Goal: Answer question/provide support: Share knowledge or assist other users

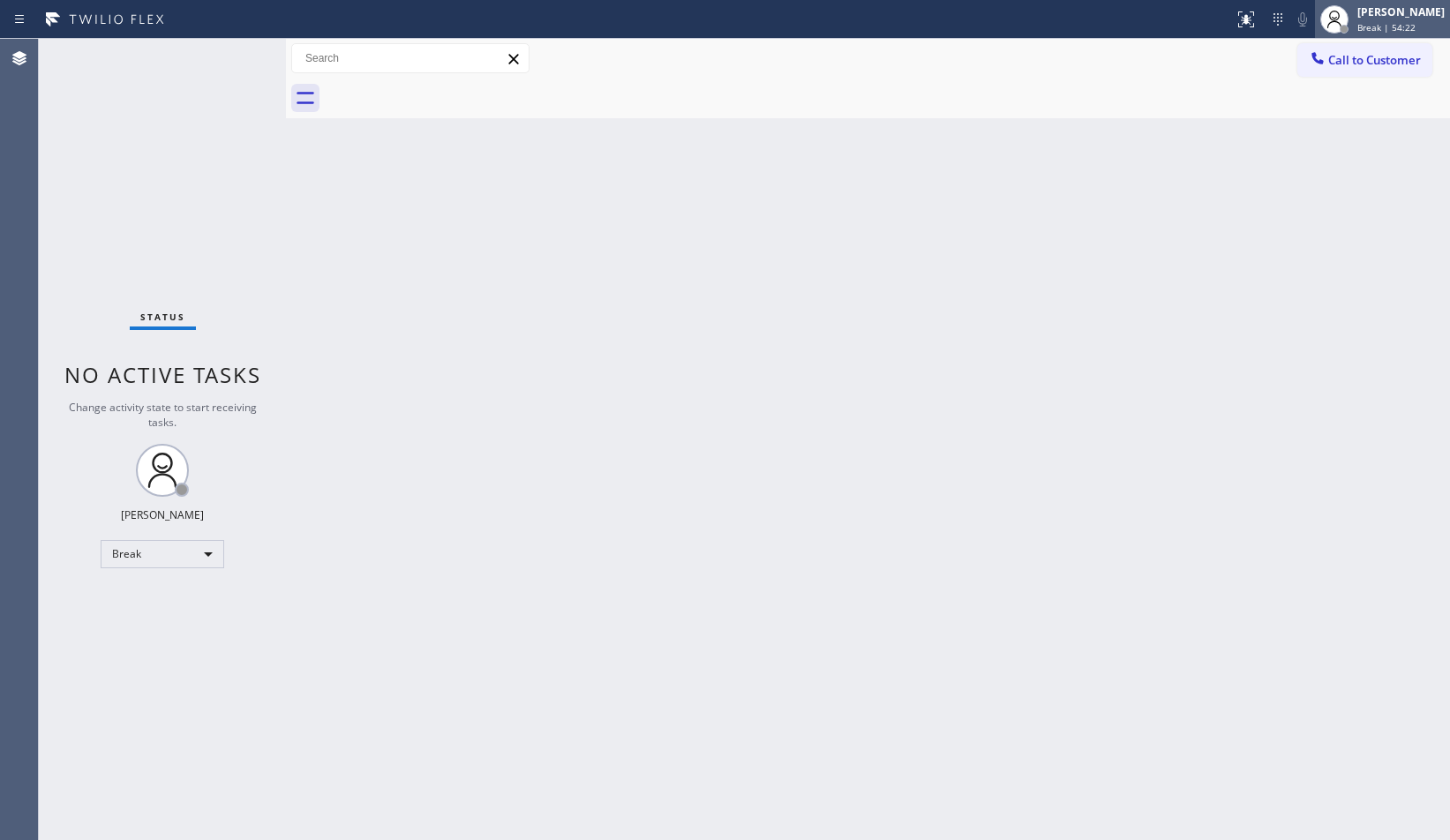
click at [1419, 21] on div "Break | 54:22" at bounding box center [1400, 27] width 87 height 12
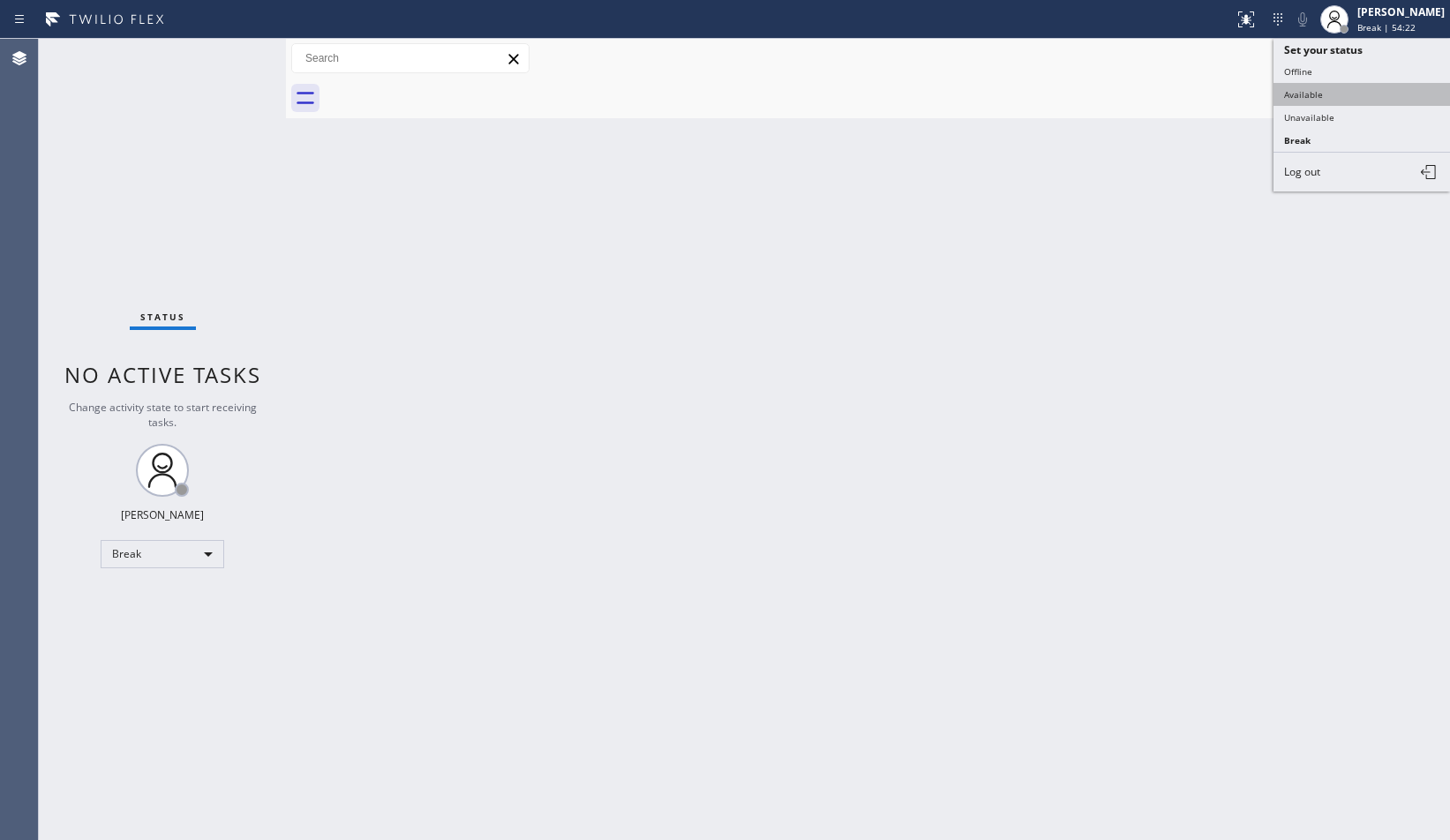
click at [1365, 92] on button "Available" at bounding box center [1362, 95] width 176 height 23
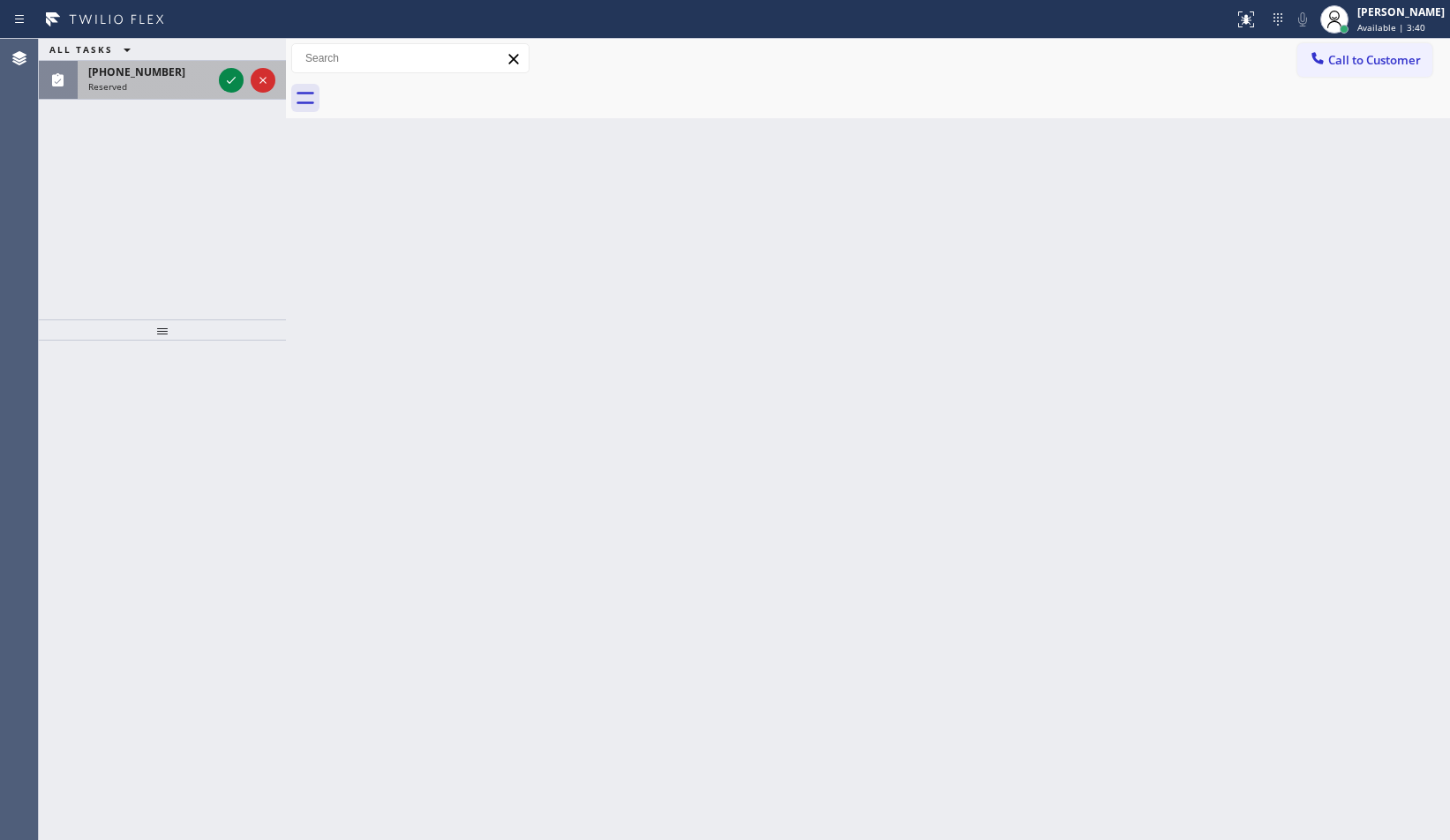
click at [161, 95] on div "[PHONE_NUMBER] Reserved" at bounding box center [147, 80] width 138 height 39
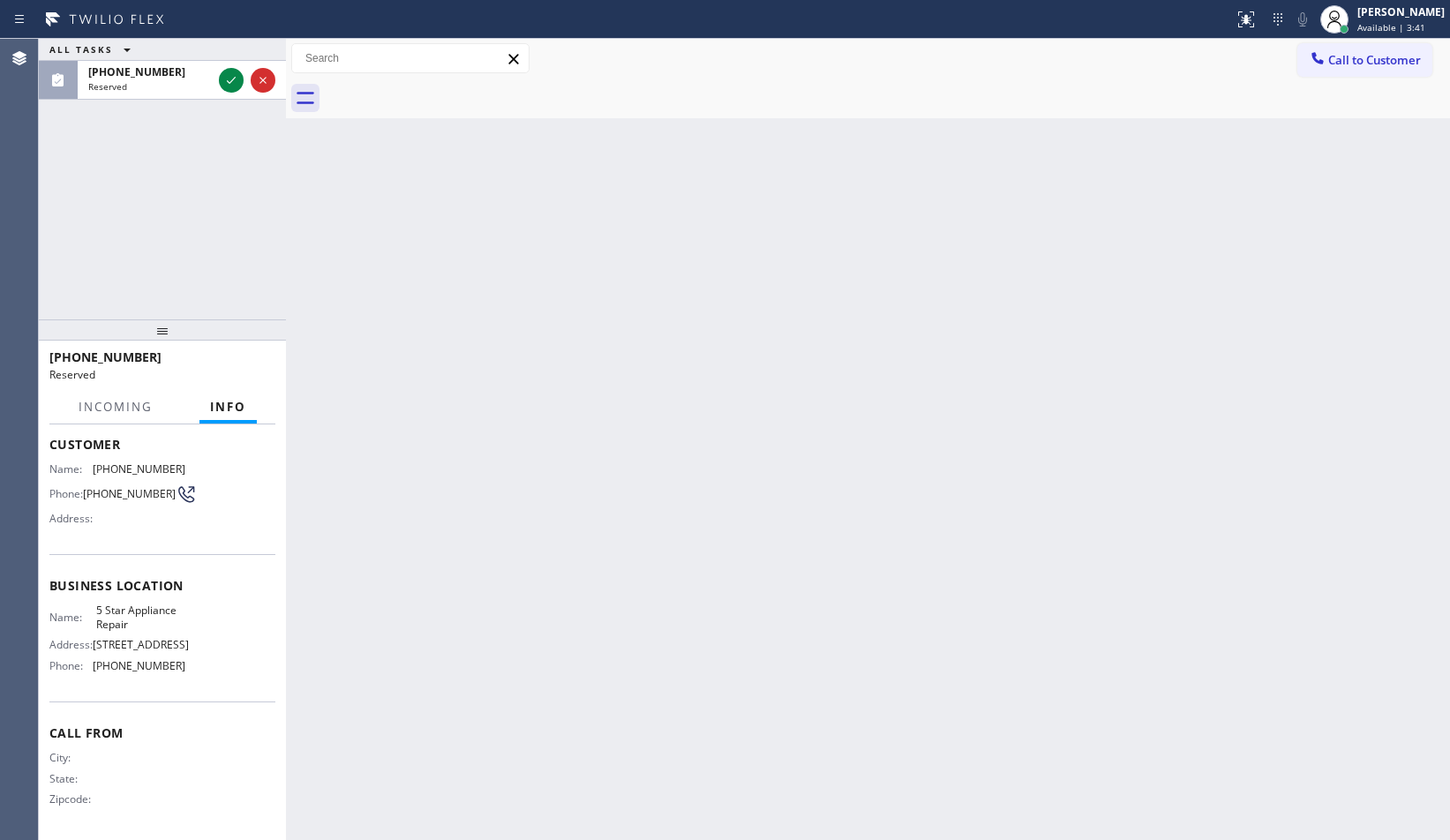
scroll to position [113, 0]
click at [200, 676] on div "Name: 5 Star Appliance Repair Address: [STREET_ADDRESS] Phone: [PHONE_NUMBER]" at bounding box center [163, 641] width 226 height 76
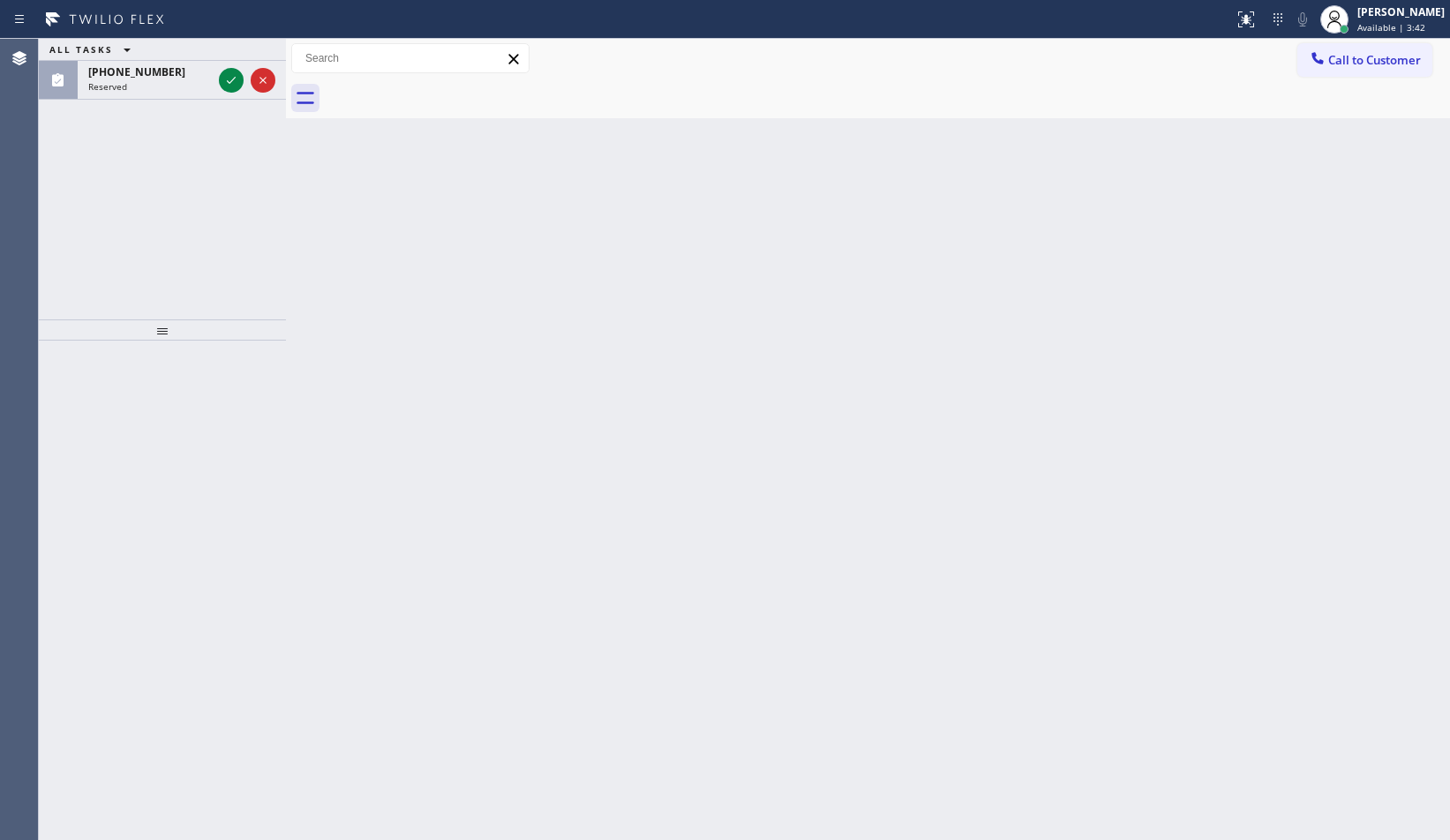
click at [160, 502] on div at bounding box center [163, 589] width 247 height 499
click at [145, 79] on span "[PHONE_NUMBER]" at bounding box center [136, 72] width 97 height 15
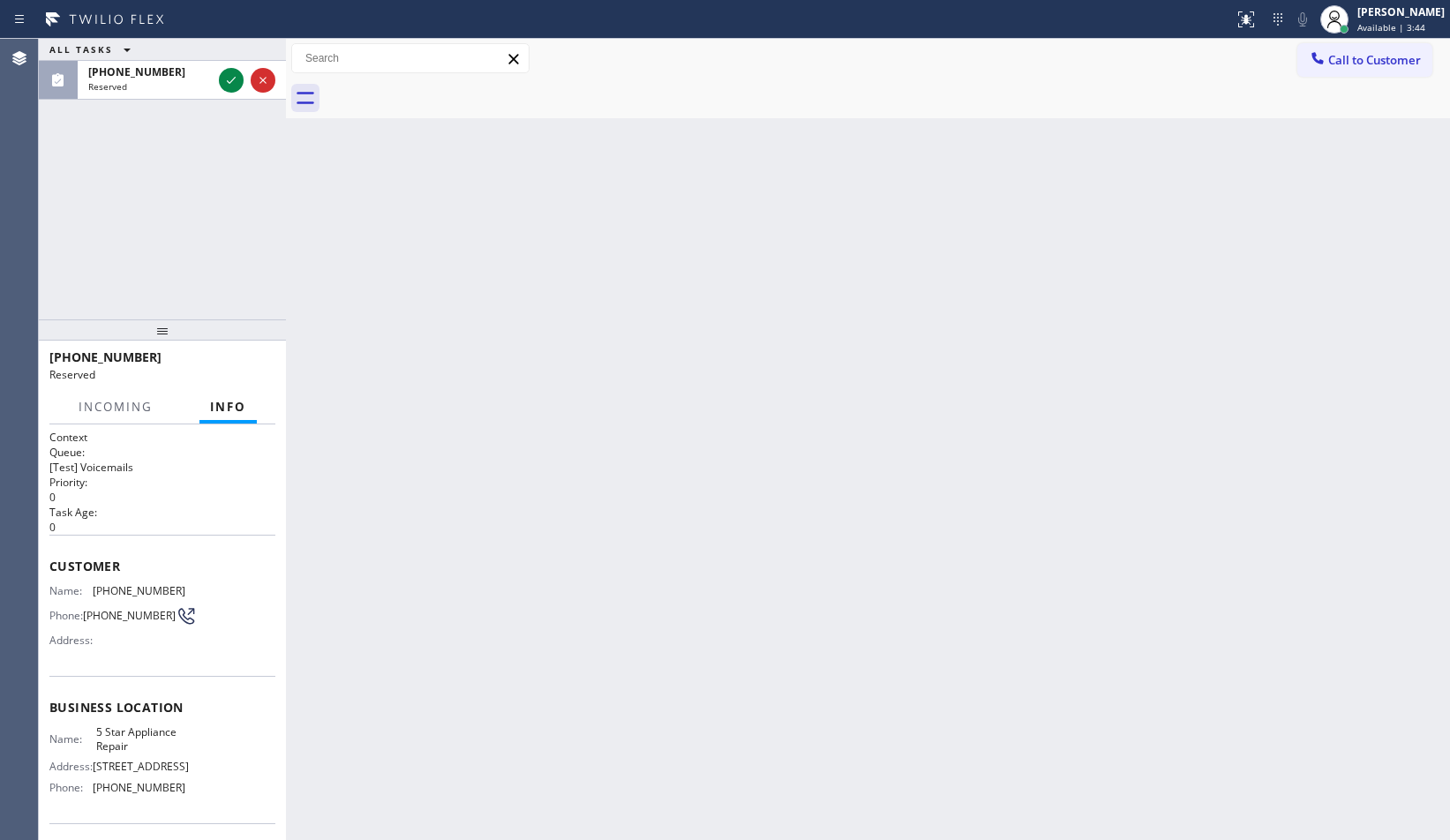
scroll to position [88, 0]
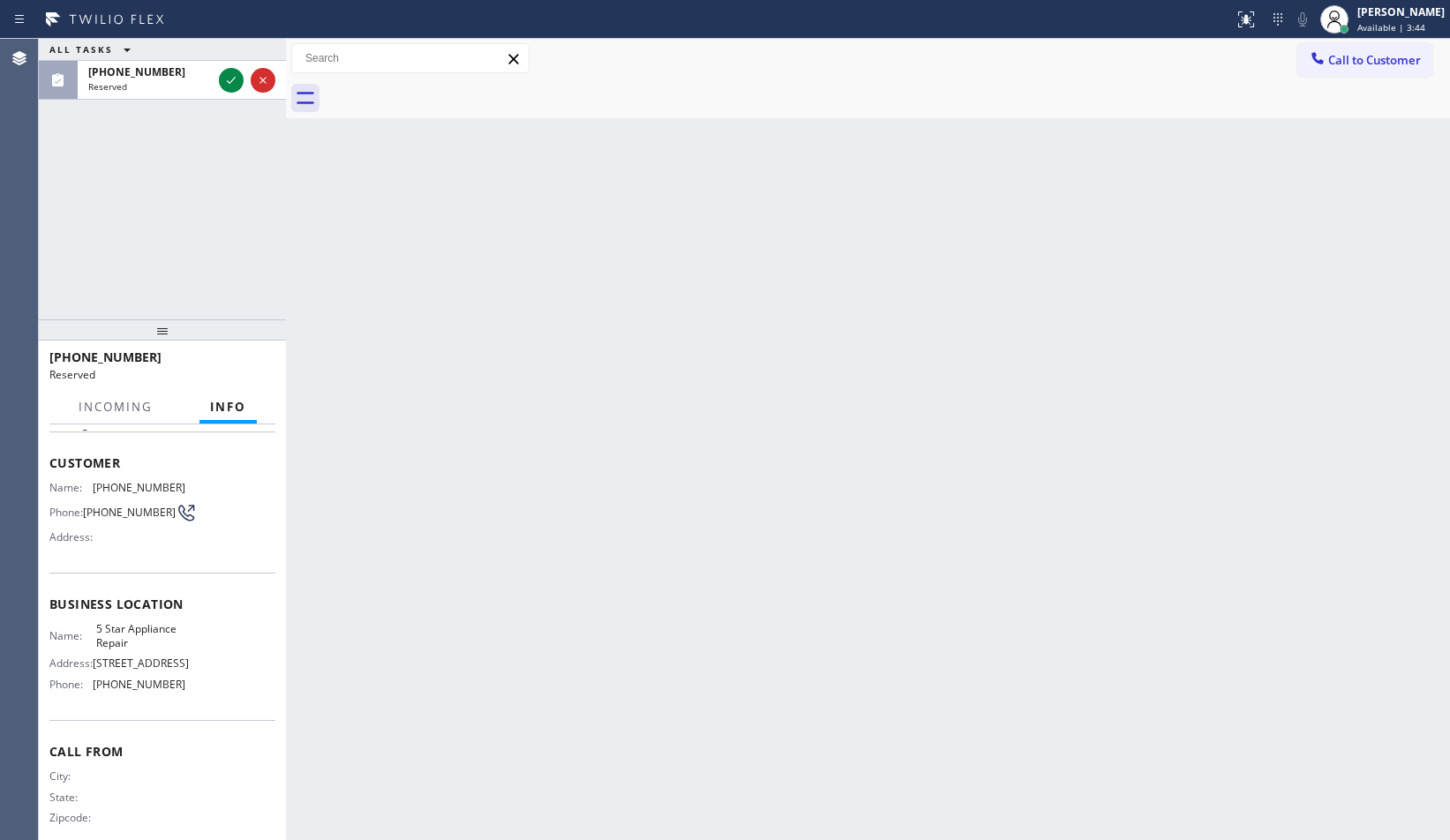
click at [191, 713] on div "Business location Name: 5 Star Appliance Repair Address: [STREET_ADDRESS] Phone…" at bounding box center [163, 647] width 226 height 148
click at [182, 688] on div "Name: 5 Star Appliance Repair Address: [STREET_ADDRESS] Phone: [PHONE_NUMBER]" at bounding box center [163, 659] width 226 height 76
click at [89, 489] on span "Name:" at bounding box center [71, 488] width 43 height 13
click at [52, 458] on span "Customer" at bounding box center [163, 462] width 226 height 16
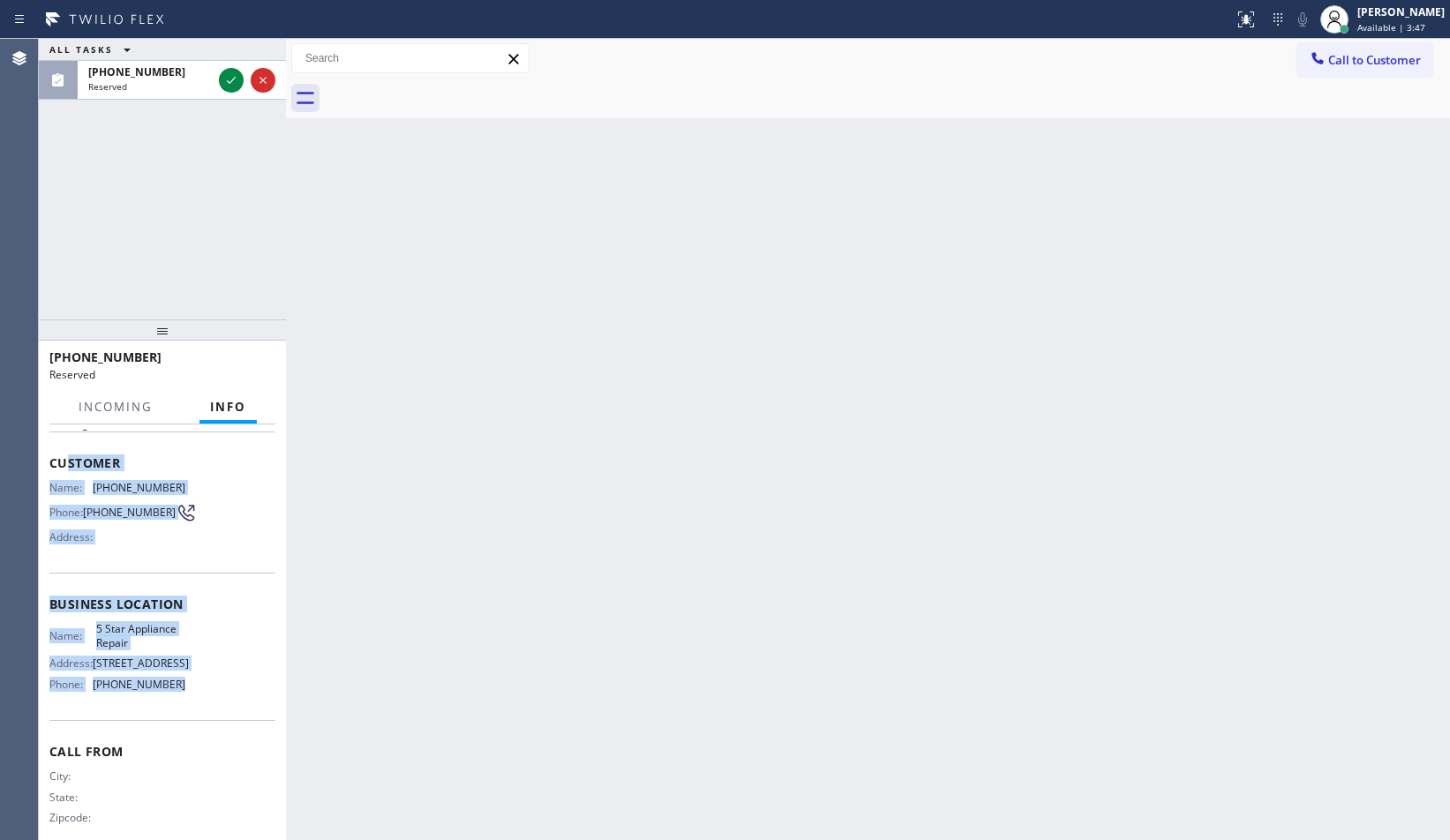
drag, startPoint x: 73, startPoint y: 488, endPoint x: 180, endPoint y: 687, distance: 225.9
click at [180, 687] on div "Context Queue: [Test] Voicemails Priority: 0 Task Age: Customer Name: [PHONE_NU…" at bounding box center [163, 597] width 226 height 511
click at [180, 687] on div "Name: 5 Star Appliance Repair Address: [STREET_ADDRESS] Phone: [PHONE_NUMBER]" at bounding box center [163, 659] width 226 height 76
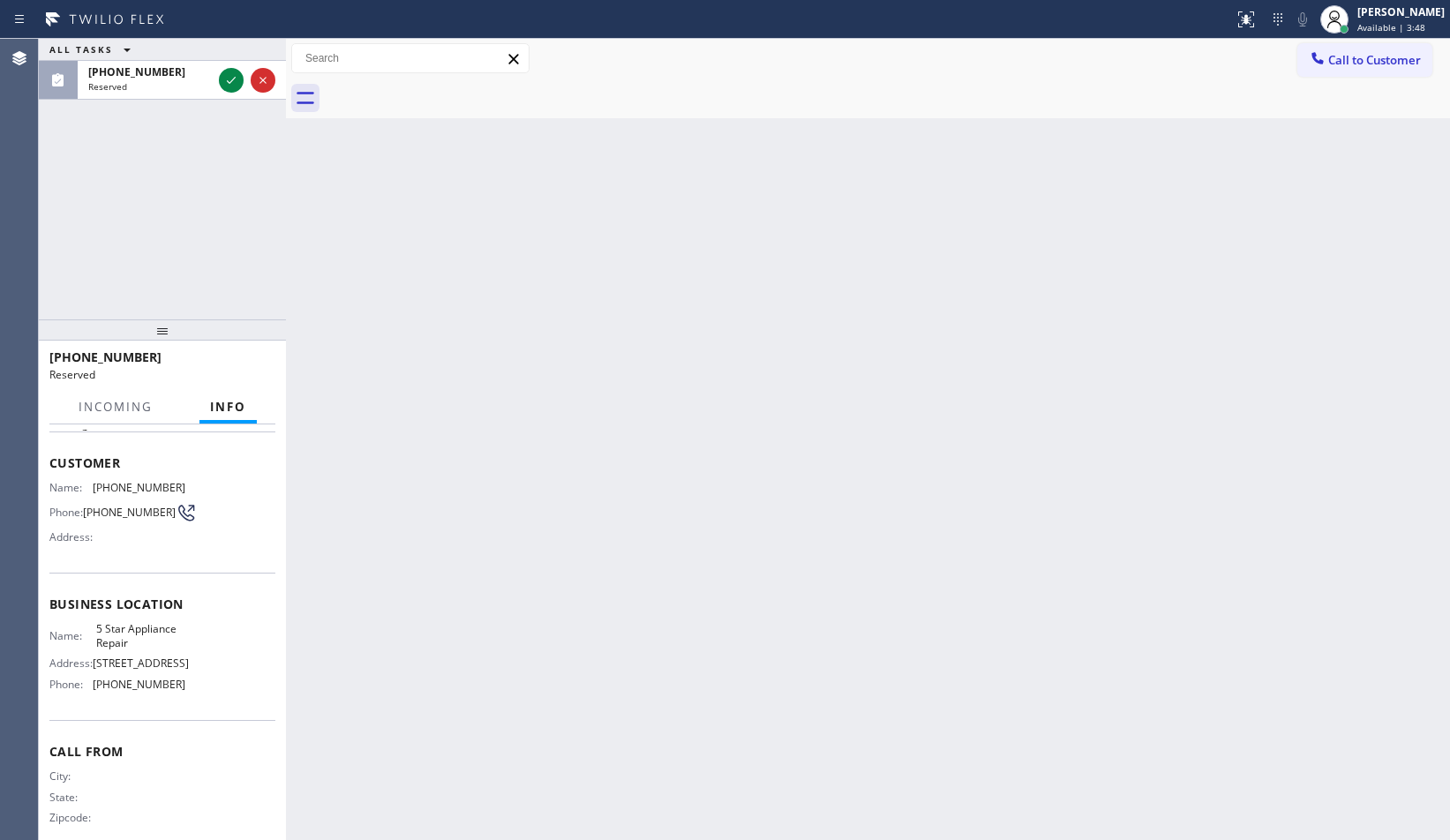
click at [173, 691] on span "[PHONE_NUMBER]" at bounding box center [139, 684] width 93 height 13
drag, startPoint x: 173, startPoint y: 692, endPoint x: 162, endPoint y: 674, distance: 21.1
click at [171, 690] on span "[PHONE_NUMBER]" at bounding box center [139, 684] width 93 height 13
click at [59, 494] on div "Name: [PHONE_NUMBER] Phone: [PHONE_NUMBER] Address:" at bounding box center [118, 515] width 136 height 70
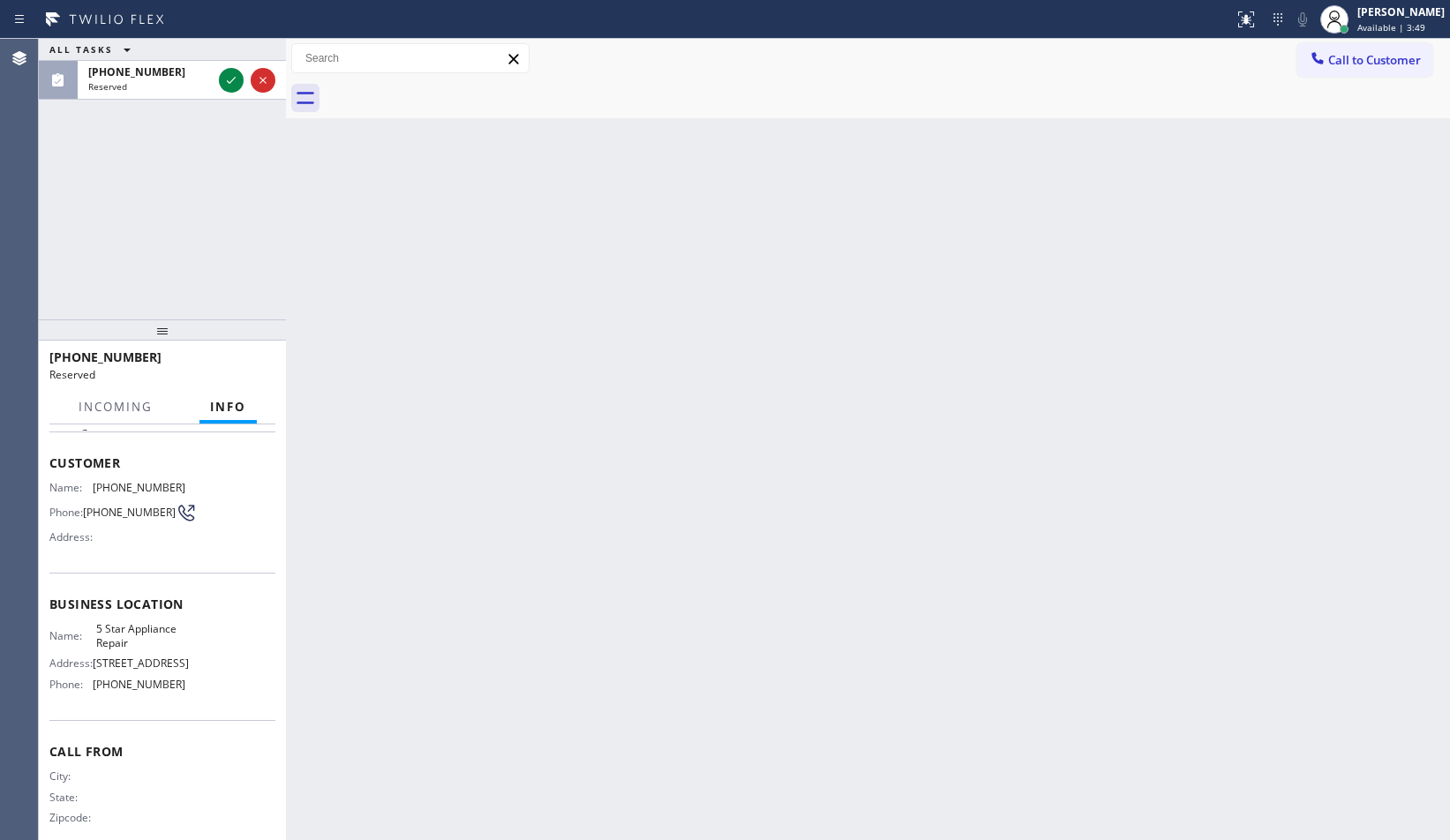
click at [58, 465] on span "Customer" at bounding box center [163, 462] width 226 height 16
click at [52, 463] on span "Customer" at bounding box center [163, 462] width 226 height 16
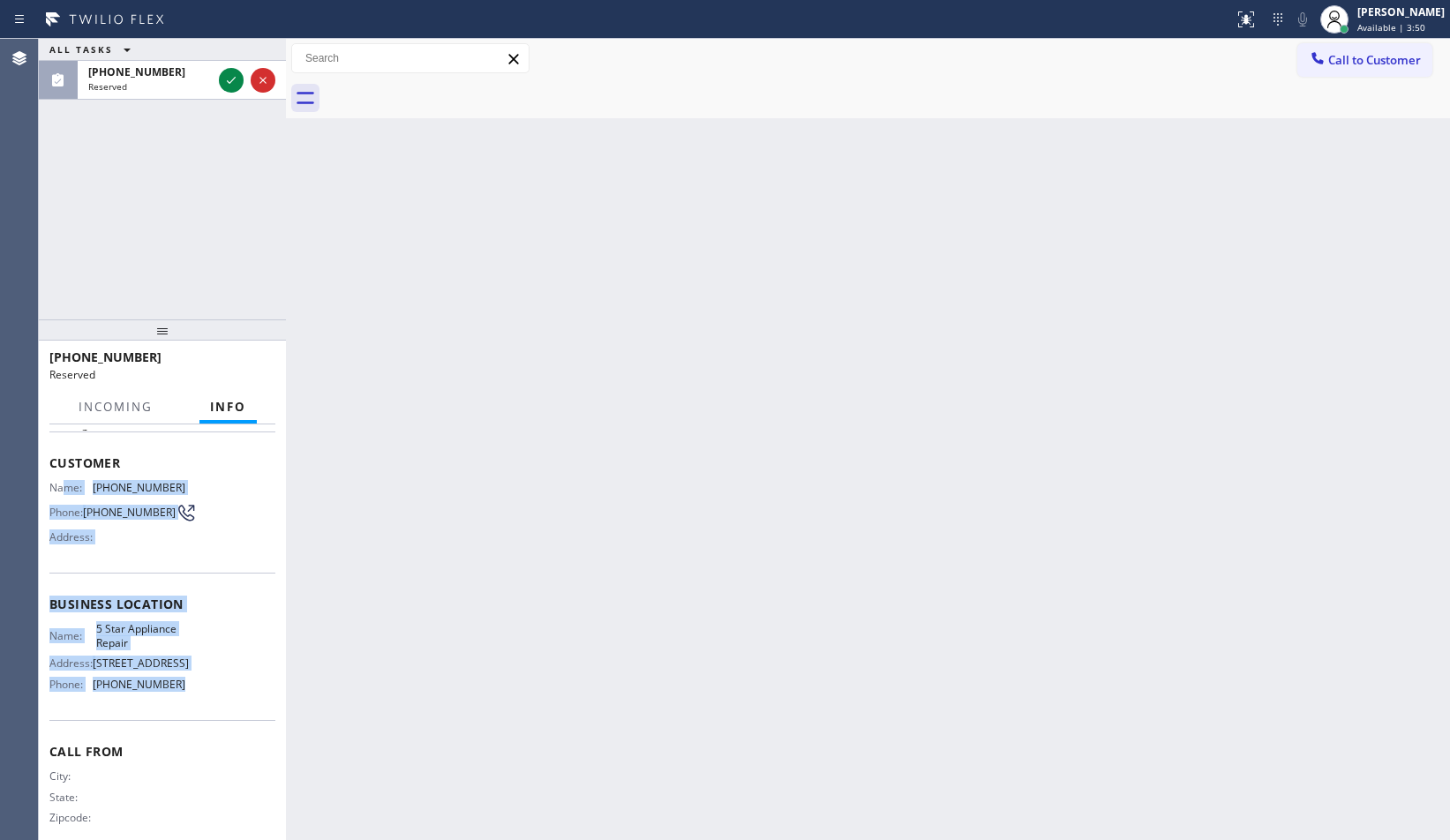
drag, startPoint x: 61, startPoint y: 477, endPoint x: 180, endPoint y: 704, distance: 256.3
click at [180, 704] on div "Context Queue: [Test] Voicemails Priority: 0 Task Age: Customer Name: [PHONE_NU…" at bounding box center [163, 597] width 226 height 511
click at [180, 697] on div "Name: 5 Star Appliance Repair Address: [STREET_ADDRESS] Phone: [PHONE_NUMBER]" at bounding box center [163, 659] width 226 height 76
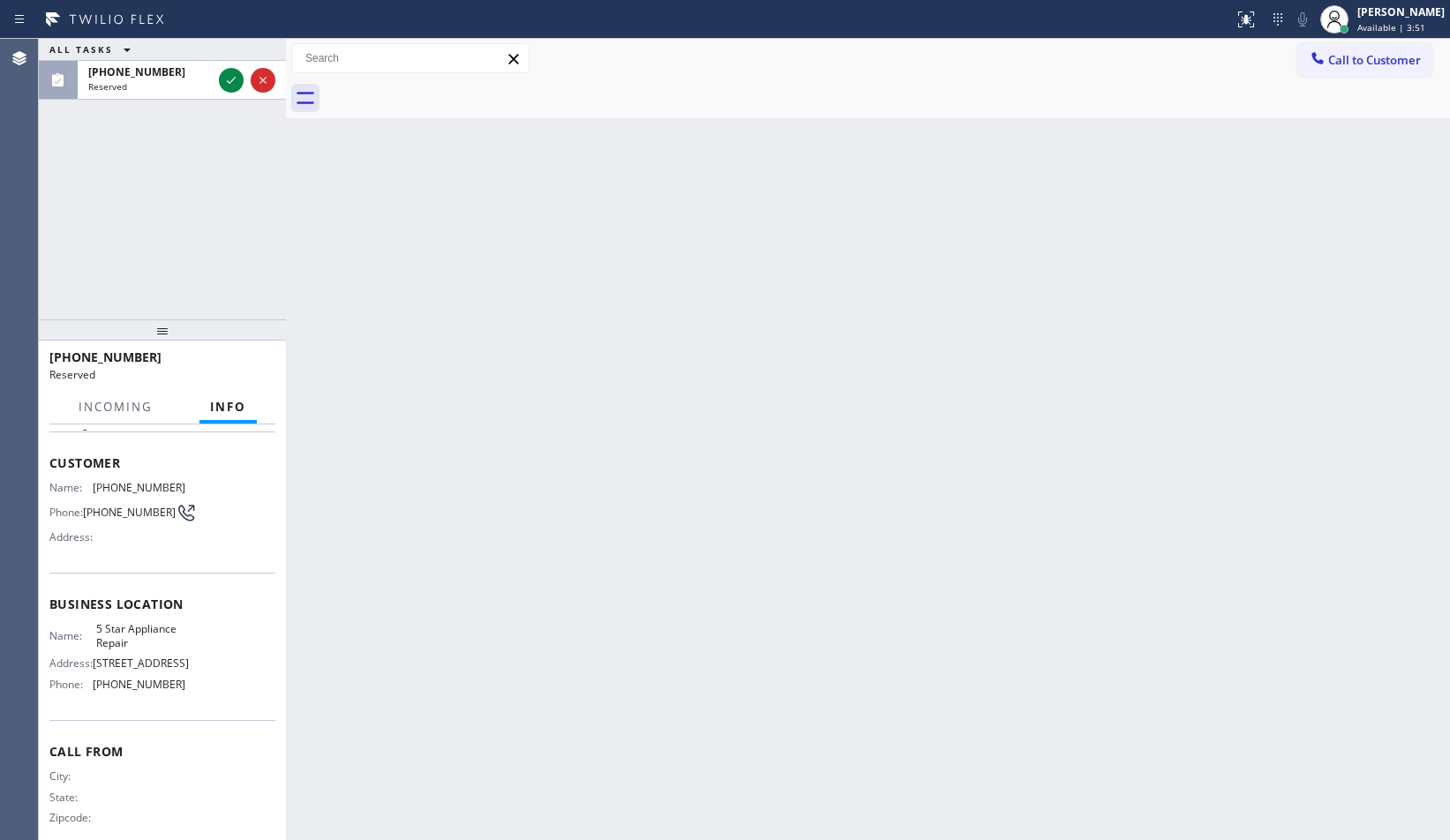
click at [174, 686] on span "[PHONE_NUMBER]" at bounding box center [139, 684] width 93 height 13
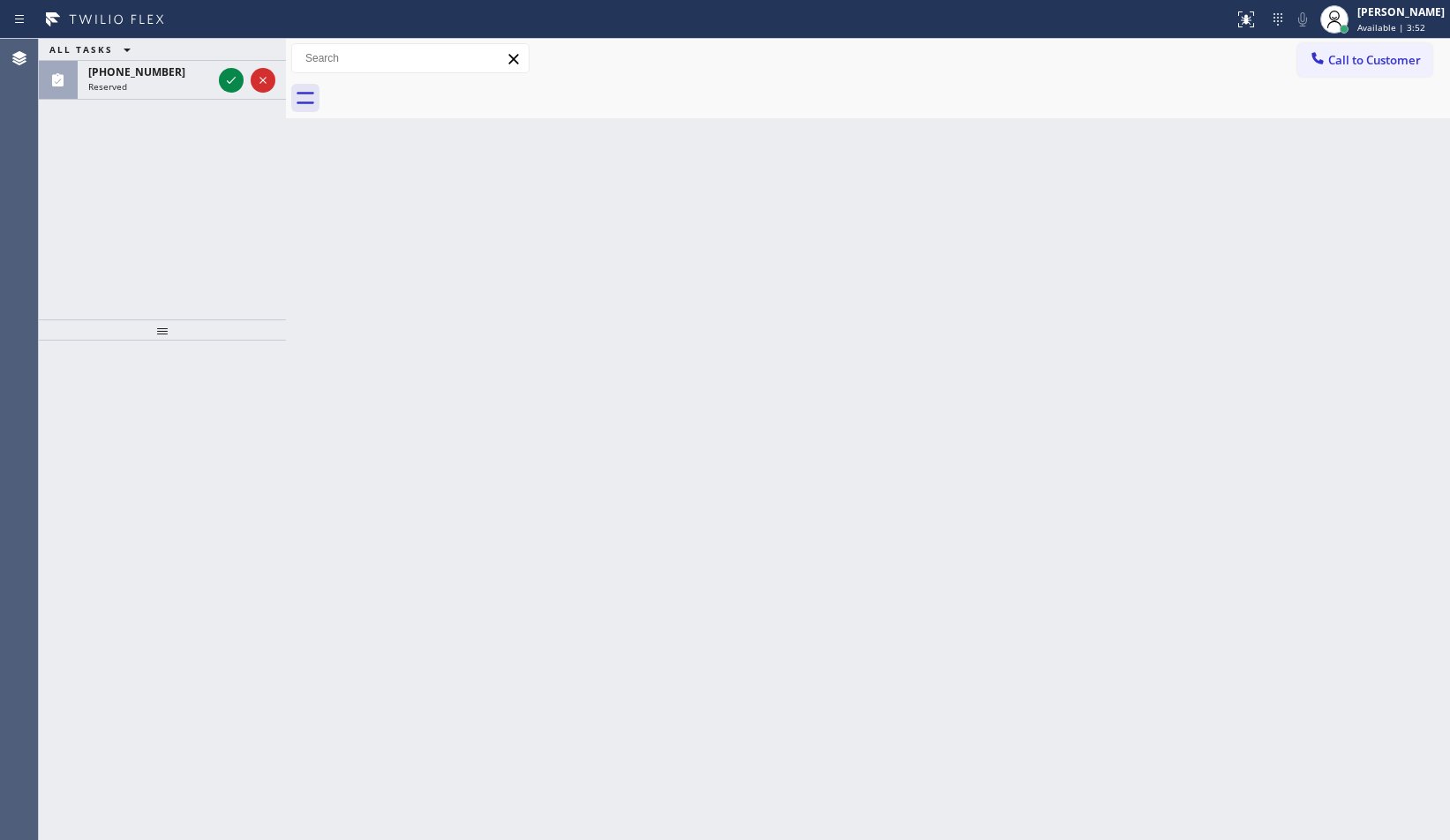
drag, startPoint x: 174, startPoint y: 686, endPoint x: 73, endPoint y: 479, distance: 230.3
click at [73, 479] on div at bounding box center [163, 589] width 247 height 499
click at [230, 81] on icon at bounding box center [231, 80] width 21 height 21
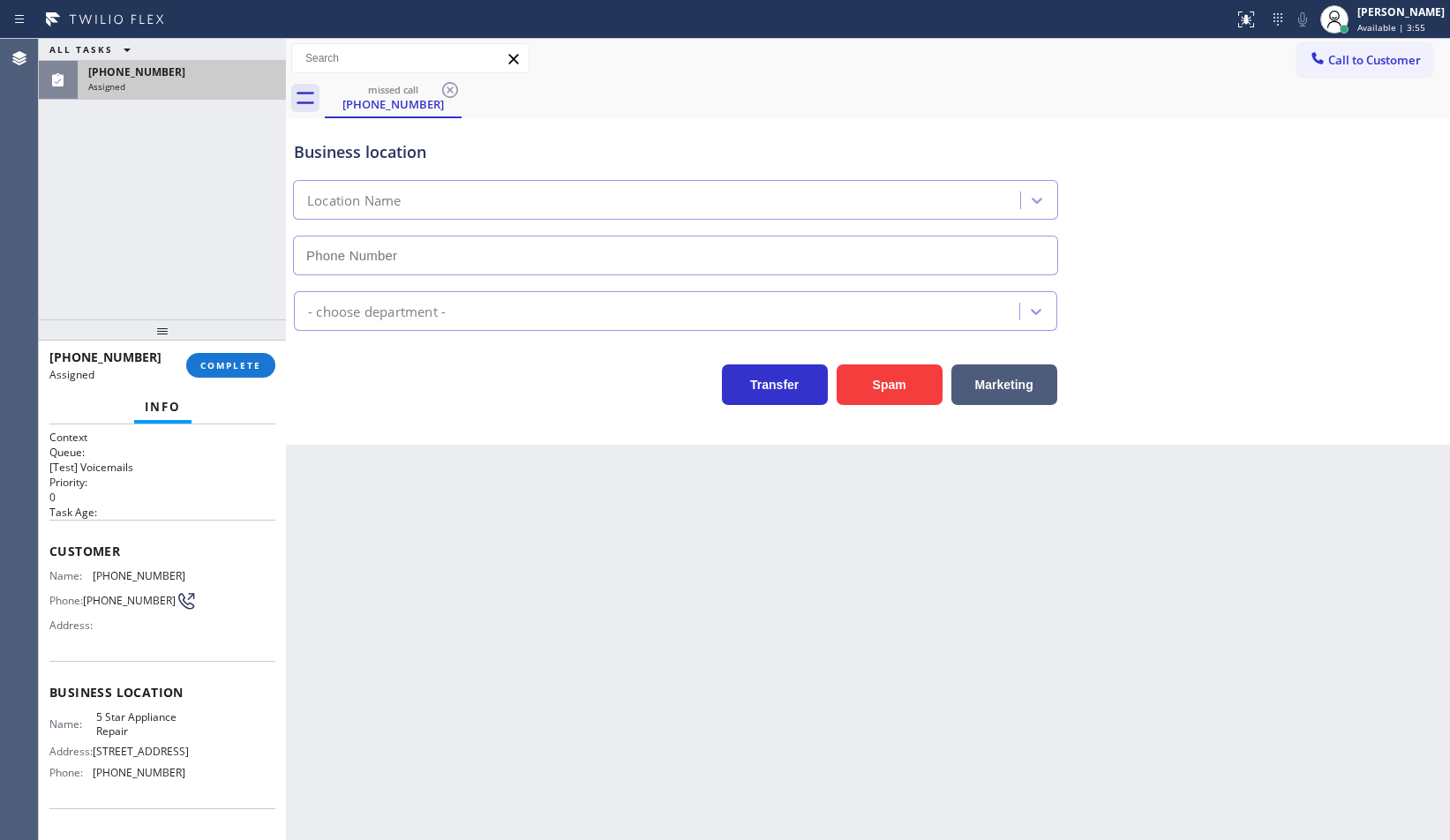
type input "[PHONE_NUMBER]"
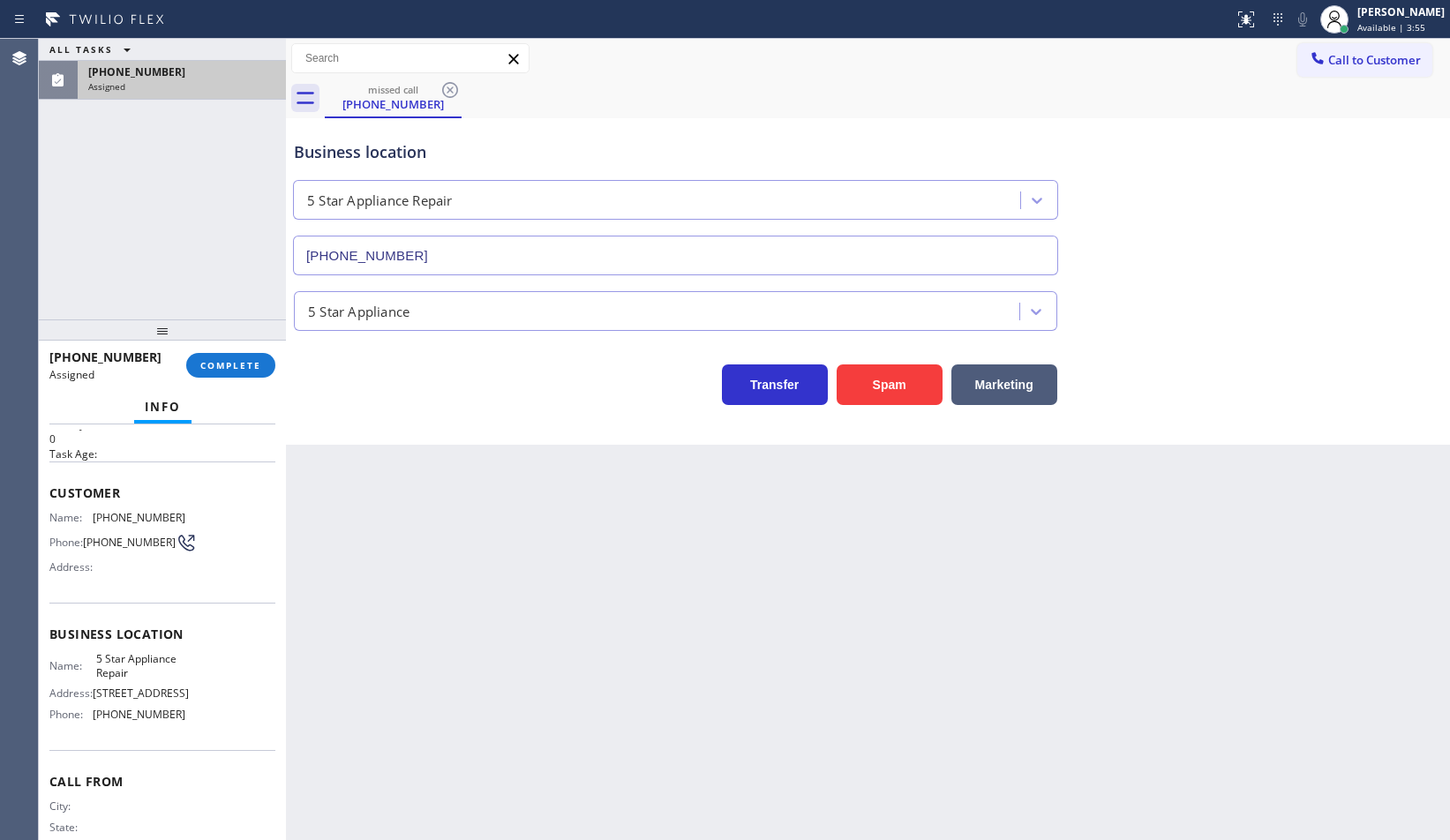
scroll to position [113, 0]
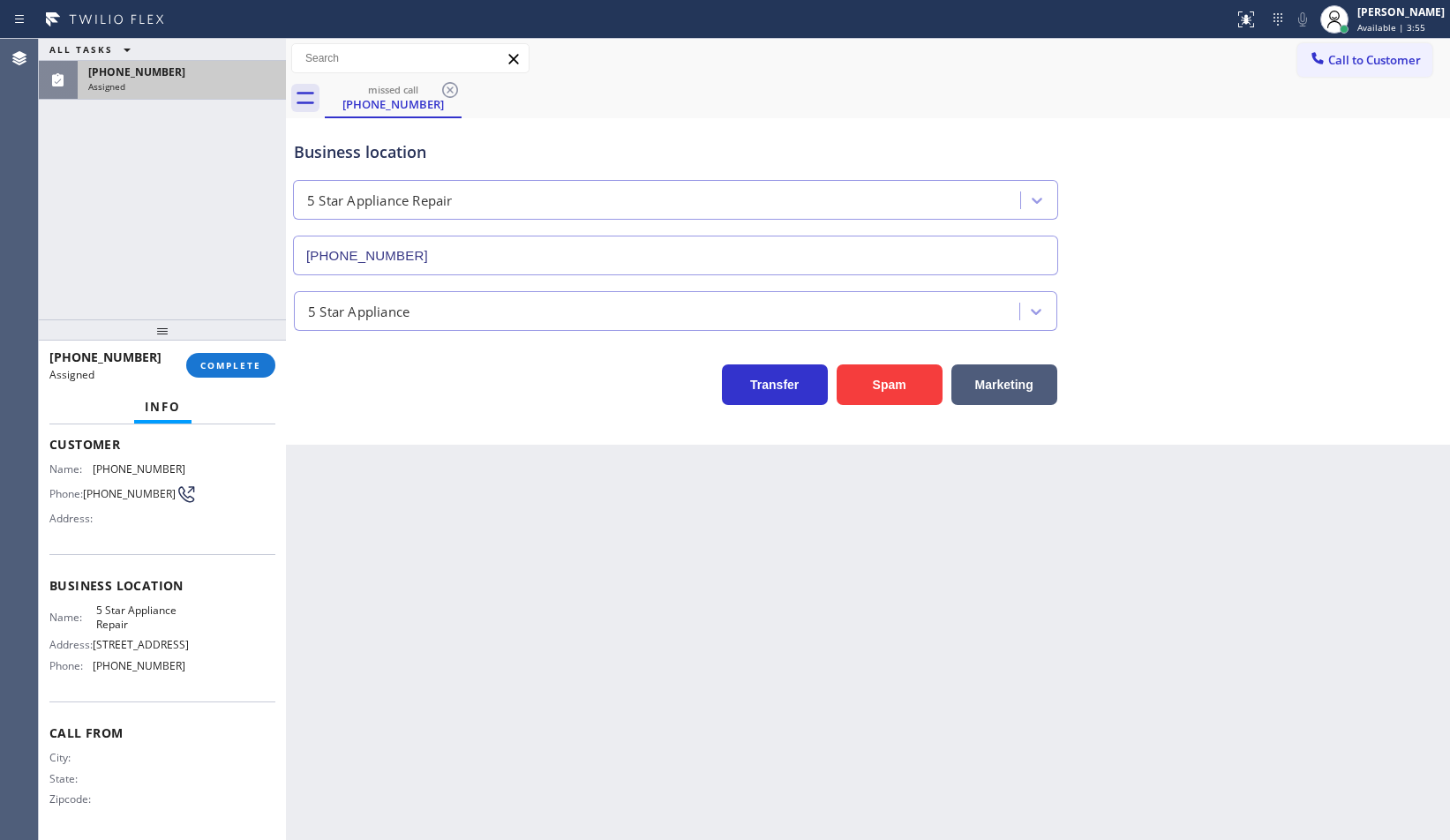
drag, startPoint x: 175, startPoint y: 688, endPoint x: 180, endPoint y: 672, distance: 16.8
click at [180, 680] on div "Business location Name: 5 Star Appliance Repair Address: [STREET_ADDRESS] Phone…" at bounding box center [163, 627] width 226 height 148
click at [180, 672] on div "Name: 5 Star Appliance Repair Address: [STREET_ADDRESS] Phone: [PHONE_NUMBER]" at bounding box center [163, 641] width 226 height 76
drag, startPoint x: 180, startPoint y: 672, endPoint x: 120, endPoint y: 475, distance: 205.9
click at [173, 635] on div "Name: 5 Star Appliance Repair Address: [STREET_ADDRESS] Phone: [PHONE_NUMBER]" at bounding box center [163, 641] width 226 height 76
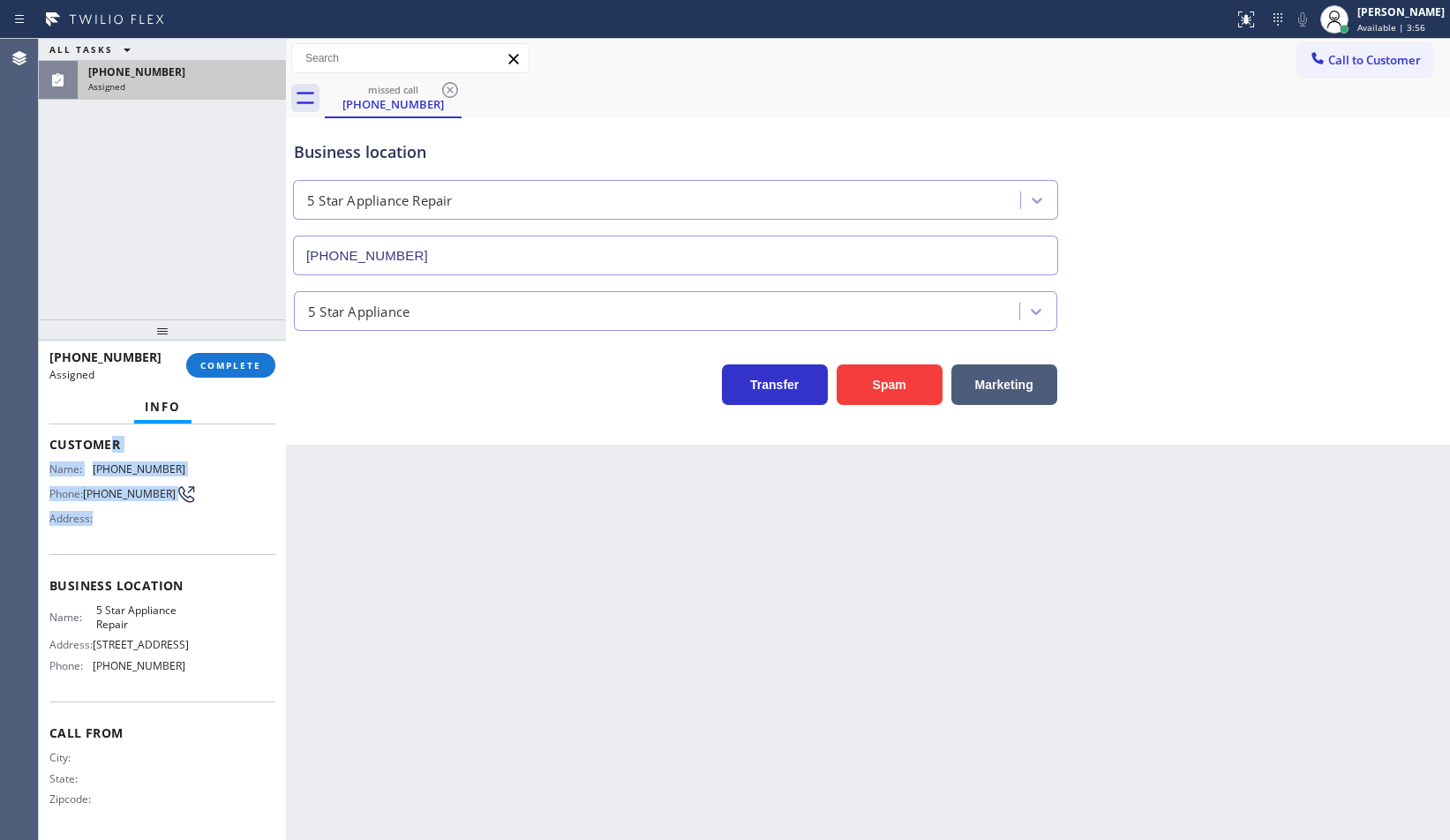
drag, startPoint x: 120, startPoint y: 475, endPoint x: 101, endPoint y: 416, distance: 62.0
click at [108, 438] on div "Customer Name: [PHONE_NUMBER] Phone: [PHONE_NUMBER] Address:" at bounding box center [163, 483] width 226 height 141
drag, startPoint x: 86, startPoint y: 474, endPoint x: 62, endPoint y: 462, distance: 26.8
click at [84, 474] on div "Name: [PHONE_NUMBER] Phone: [PHONE_NUMBER] Address:" at bounding box center [118, 497] width 136 height 70
click at [61, 463] on span "Name:" at bounding box center [71, 469] width 43 height 13
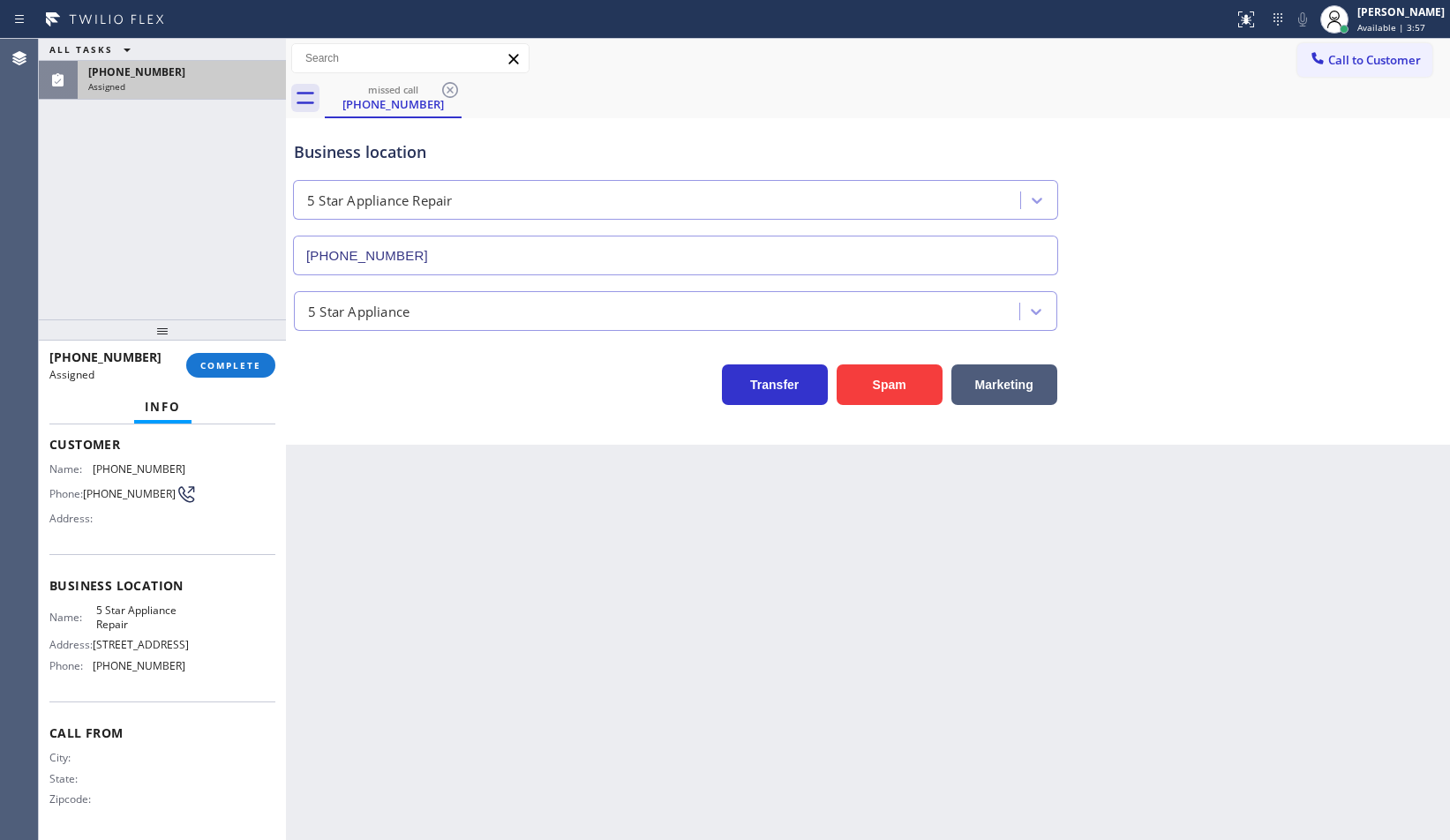
click at [51, 463] on span "Name:" at bounding box center [71, 469] width 43 height 13
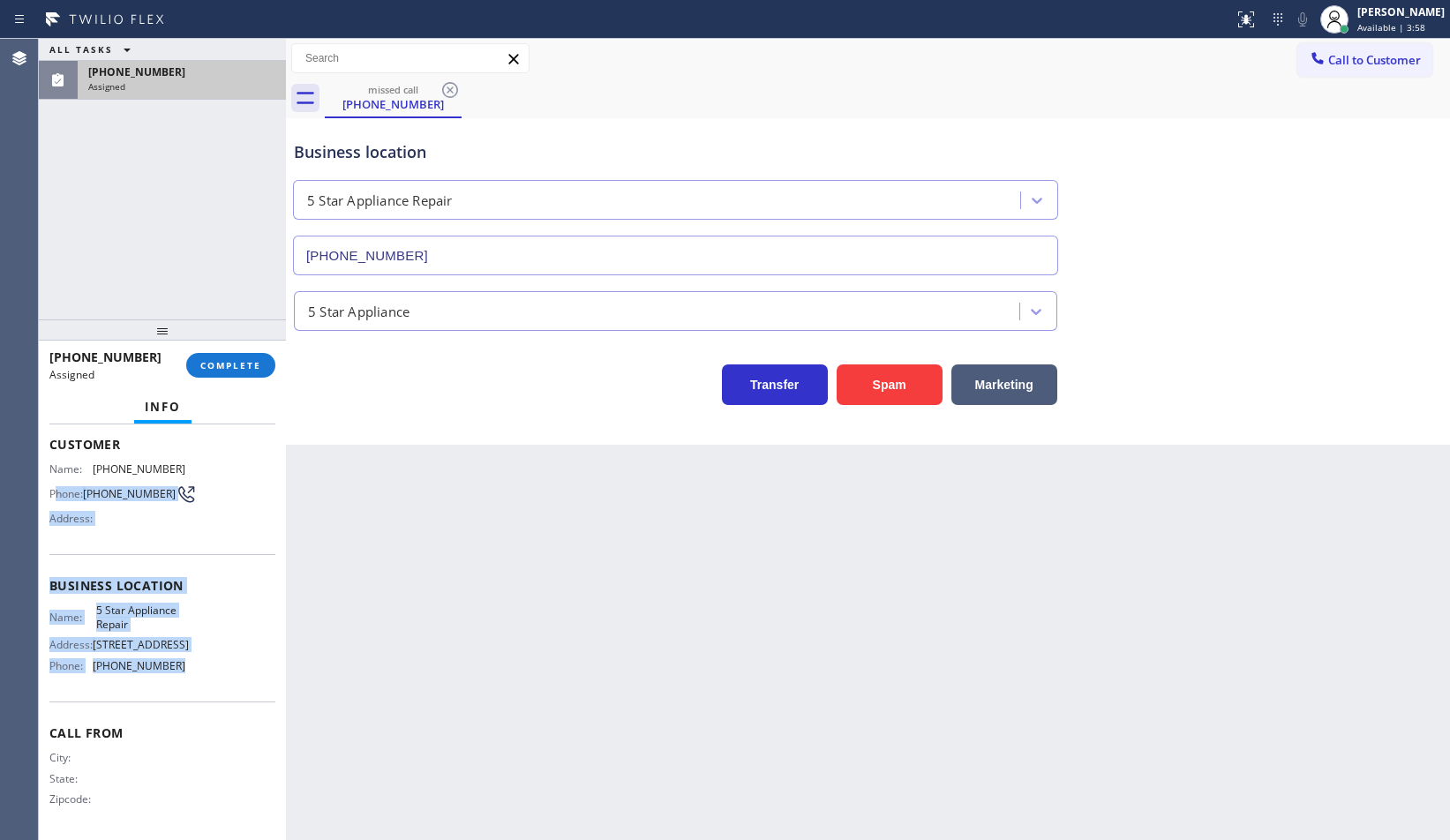
drag, startPoint x: 65, startPoint y: 486, endPoint x: 193, endPoint y: 656, distance: 212.8
click at [193, 656] on div "Context Queue: [Test] Voicemails Priority: 0 Task Age: Customer Name: [PHONE_NU…" at bounding box center [163, 579] width 226 height 511
click at [193, 656] on div "Name: 5 Star Appliance Repair Address: [STREET_ADDRESS] Phone: [PHONE_NUMBER]" at bounding box center [163, 641] width 226 height 76
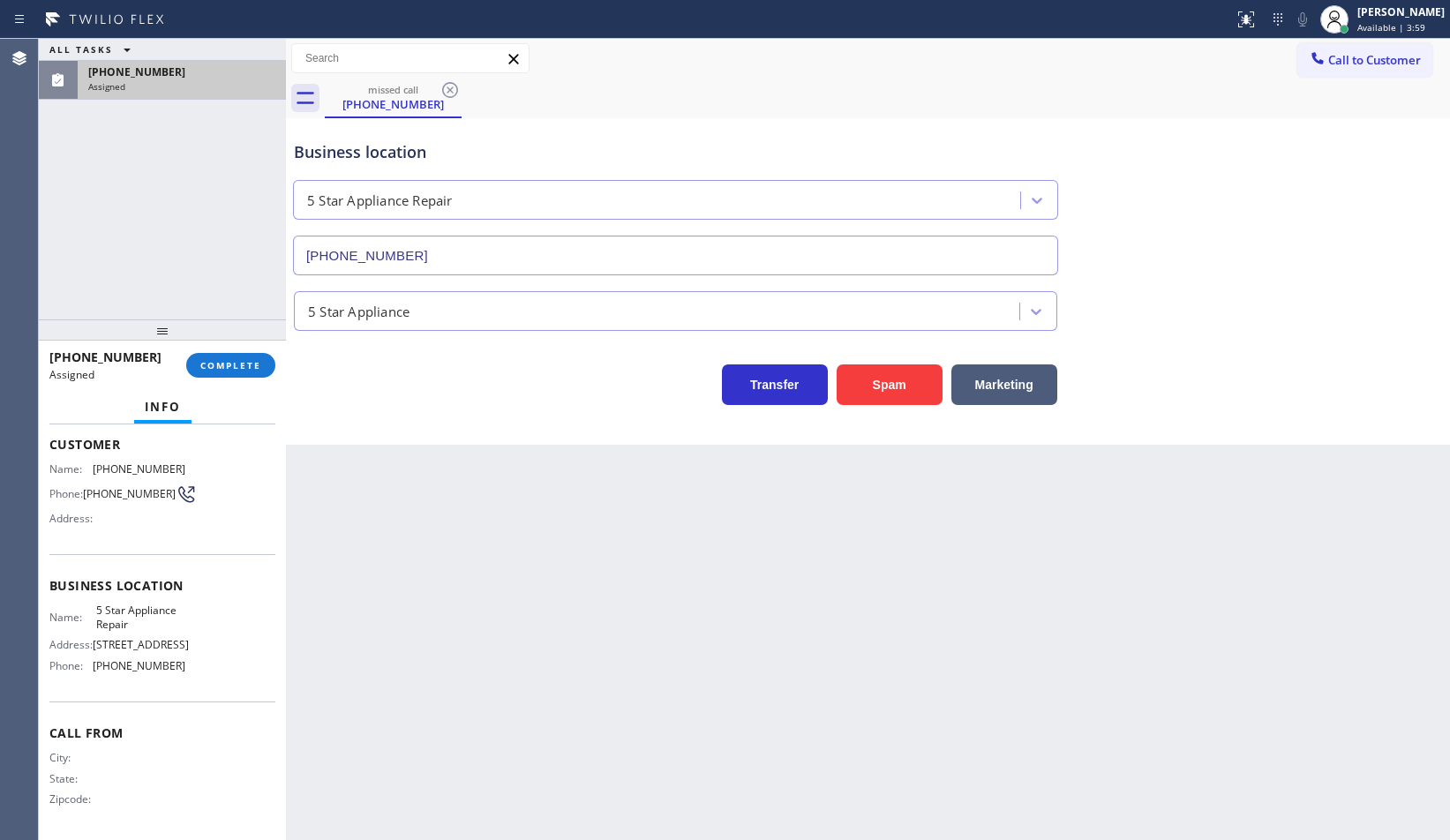
click at [84, 453] on div "Customer Name: [PHONE_NUMBER] Phone: [PHONE_NUMBER] Address:" at bounding box center [163, 483] width 226 height 141
click at [51, 454] on div "Customer Name: [PHONE_NUMBER] Phone: [PHONE_NUMBER] Address:" at bounding box center [163, 483] width 226 height 141
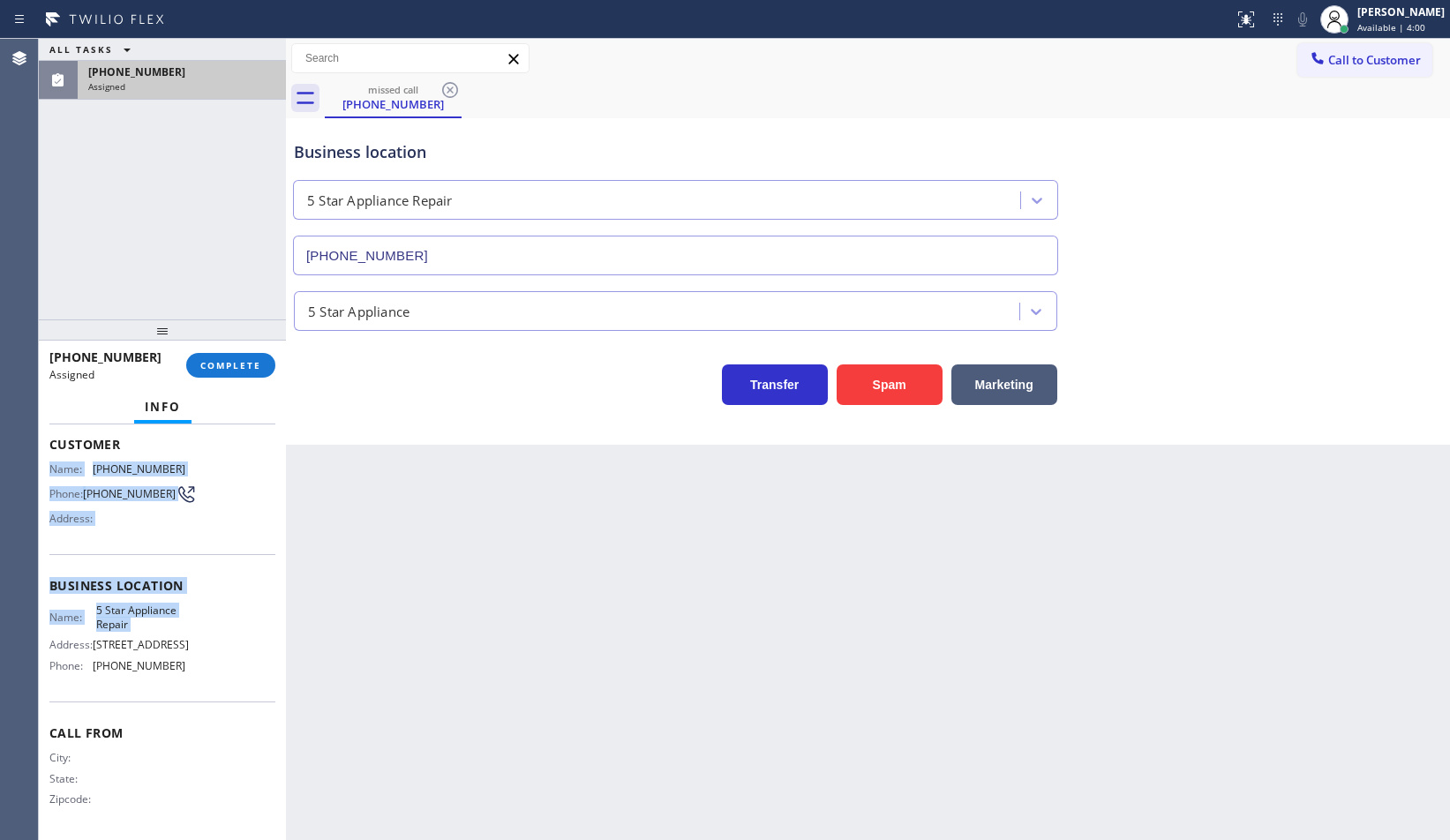
drag, startPoint x: 51, startPoint y: 454, endPoint x: 217, endPoint y: 664, distance: 267.7
click at [219, 645] on div "Context Queue: [Test] Voicemails Priority: 0 Task Age: Customer Name: [PHONE_NU…" at bounding box center [163, 579] width 226 height 511
click at [157, 663] on span "[PHONE_NUMBER]" at bounding box center [139, 666] width 93 height 13
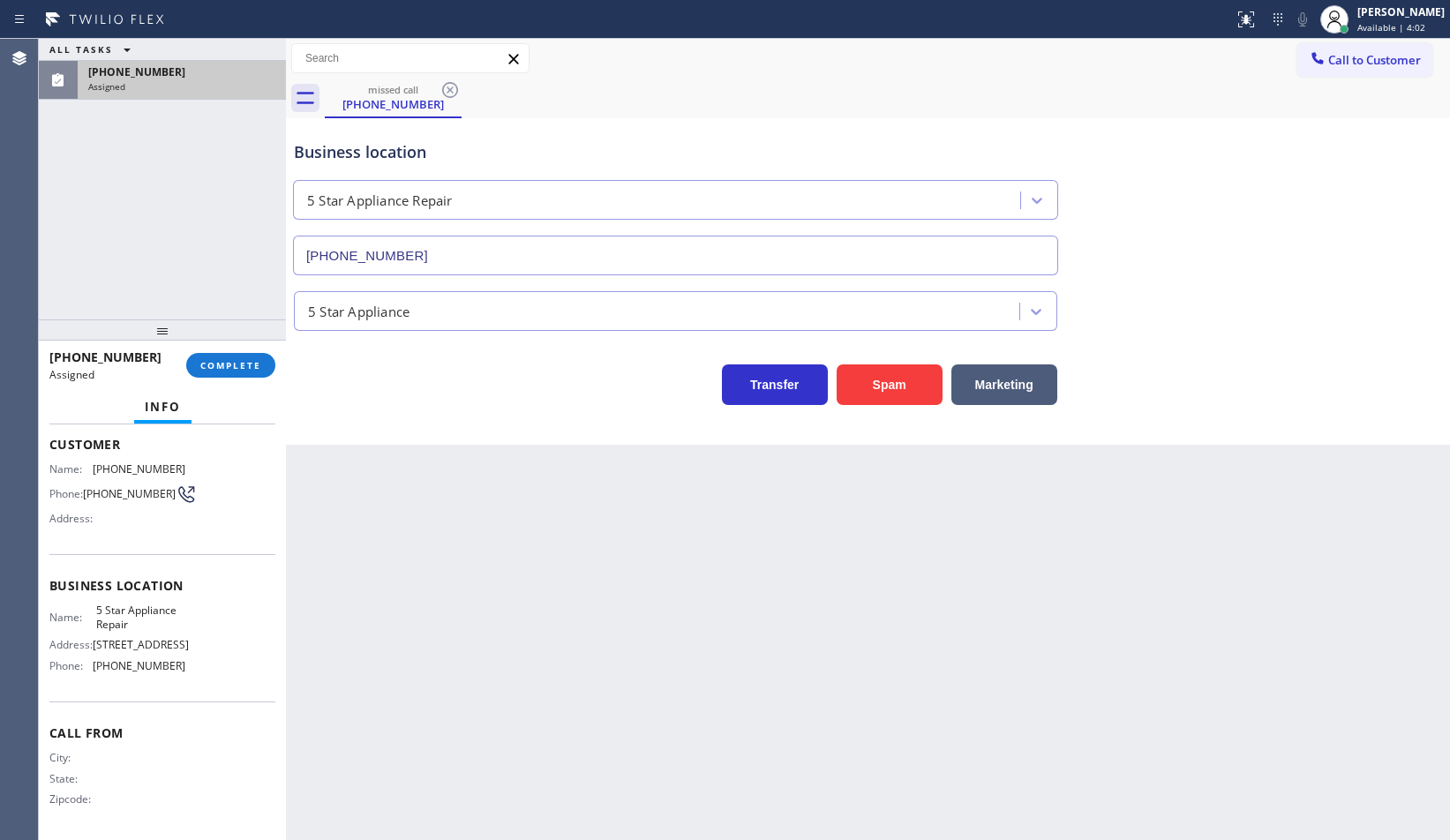
click at [169, 661] on span "[PHONE_NUMBER]" at bounding box center [139, 666] width 93 height 13
click at [172, 661] on span "[PHONE_NUMBER]" at bounding box center [139, 666] width 93 height 13
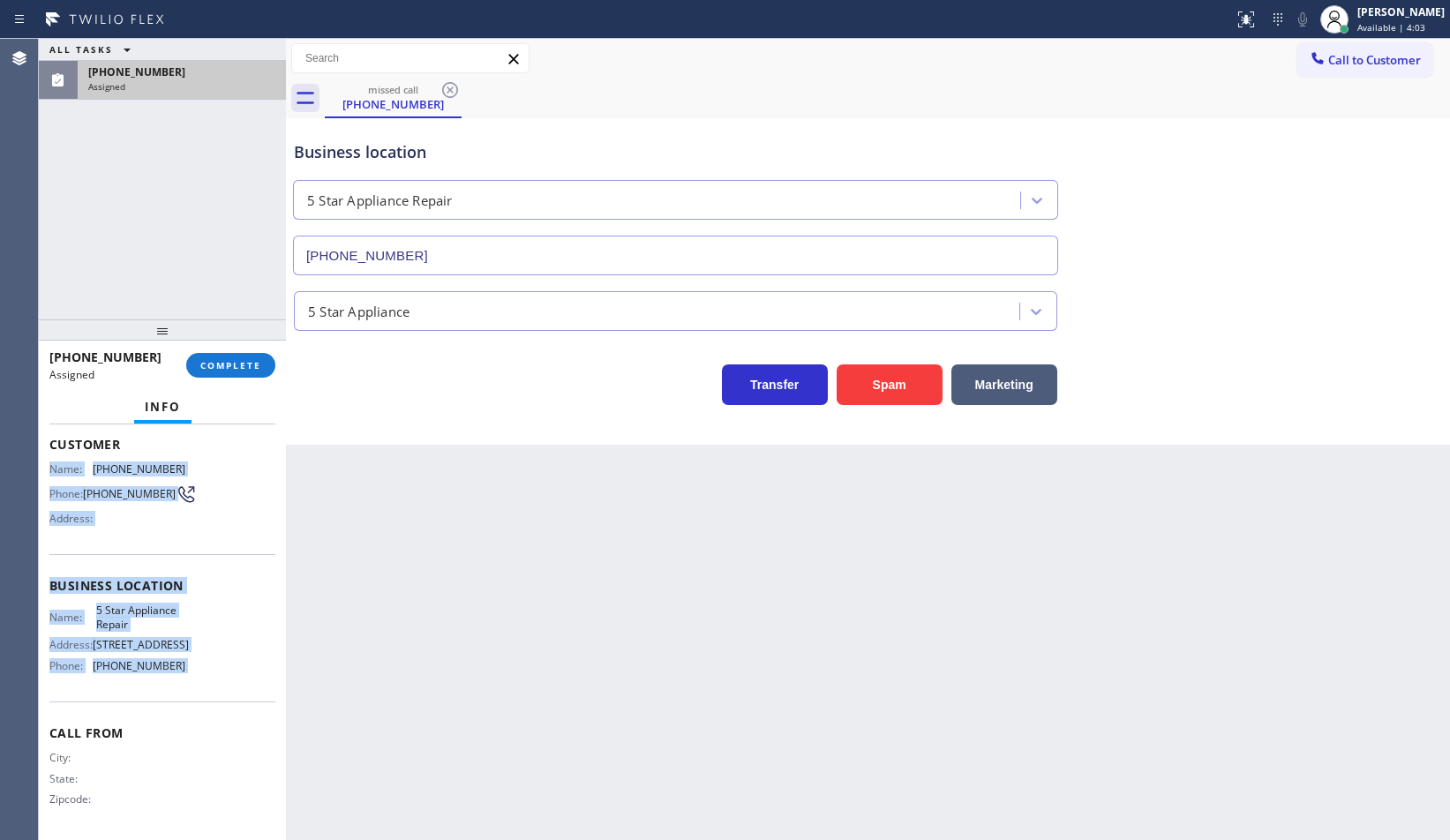
drag, startPoint x: 172, startPoint y: 661, endPoint x: 59, endPoint y: 452, distance: 237.6
click at [59, 452] on div "Context Queue: [Test] Voicemails Priority: 0 Task Age: Customer Name: [PHONE_NU…" at bounding box center [163, 579] width 226 height 511
click at [59, 452] on div "Customer Name: [PHONE_NUMBER] Phone: [PHONE_NUMBER] Address:" at bounding box center [163, 483] width 226 height 141
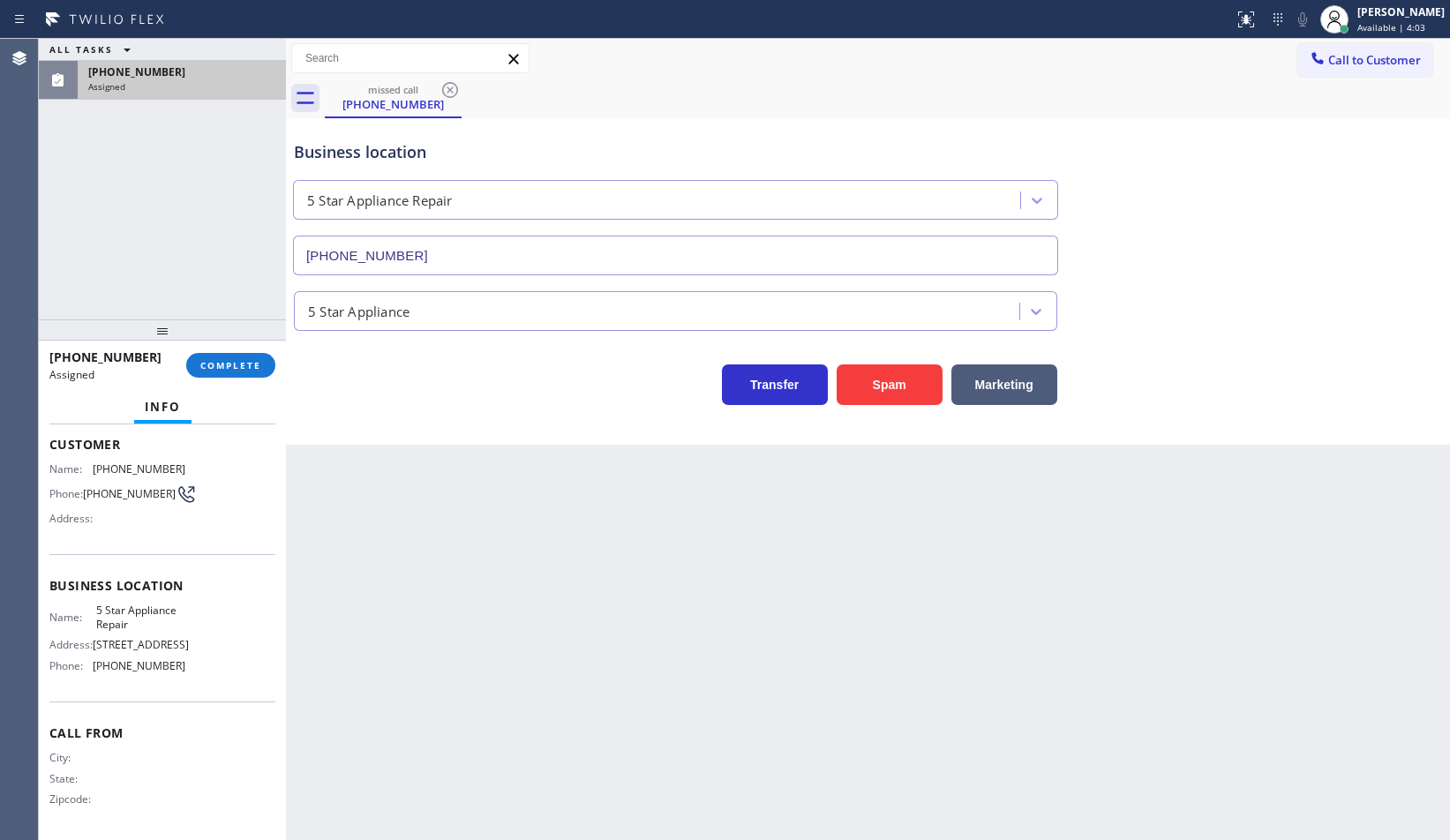
click at [54, 464] on span "Name:" at bounding box center [71, 469] width 43 height 13
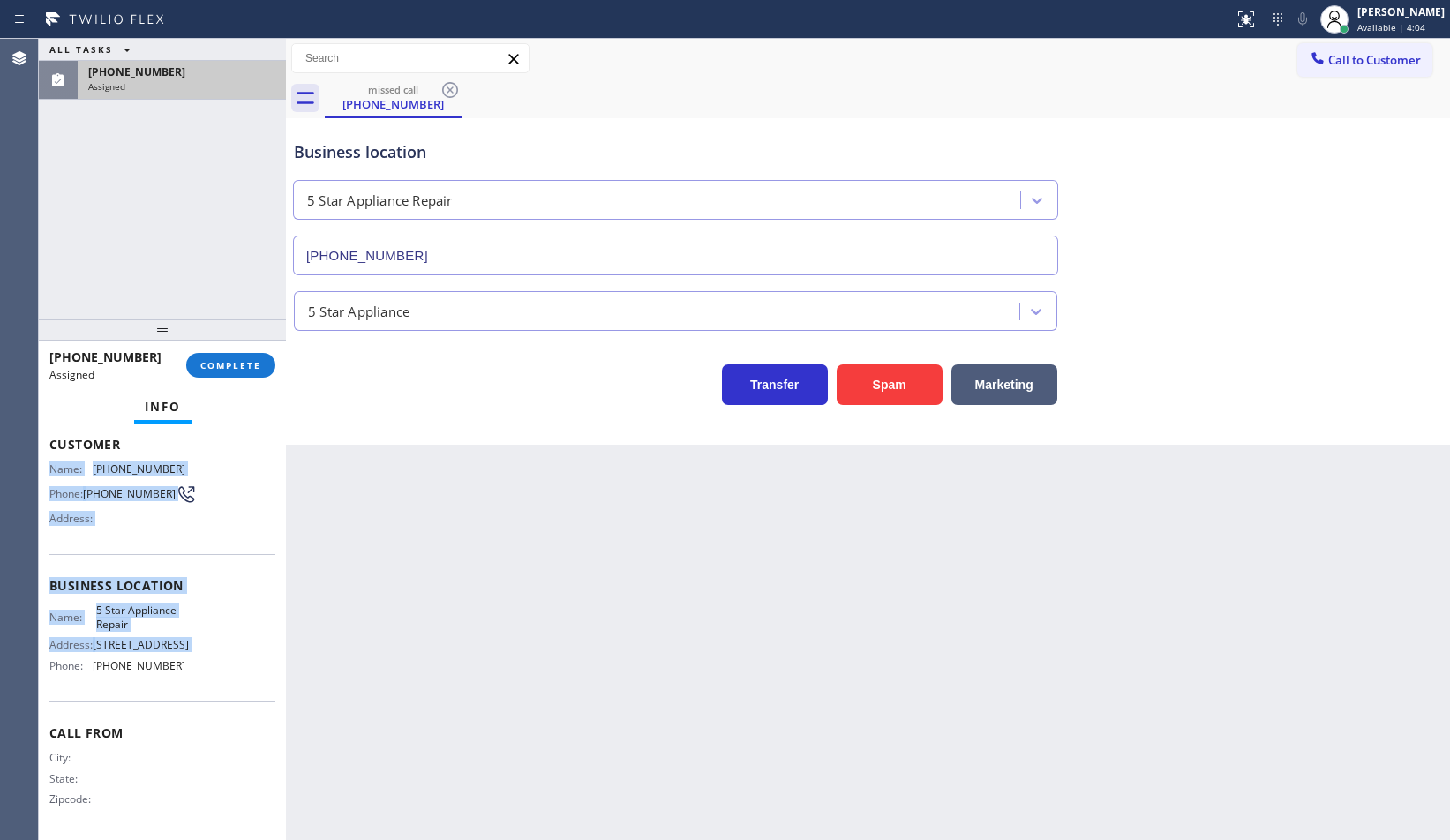
drag, startPoint x: 54, startPoint y: 464, endPoint x: 183, endPoint y: 670, distance: 243.1
click at [180, 666] on div "Context Queue: [Test] Voicemails Priority: 0 Task Age: Customer Name: [PHONE_NU…" at bounding box center [163, 579] width 226 height 511
copy div "Name: [PHONE_NUMBER] Phone: [PHONE_NUMBER] Address: Business location Name: 5 S…"
click at [183, 670] on div "Name: 5 Star Appliance Repair Address: [STREET_ADDRESS] Phone: [PHONE_NUMBER]" at bounding box center [163, 641] width 226 height 76
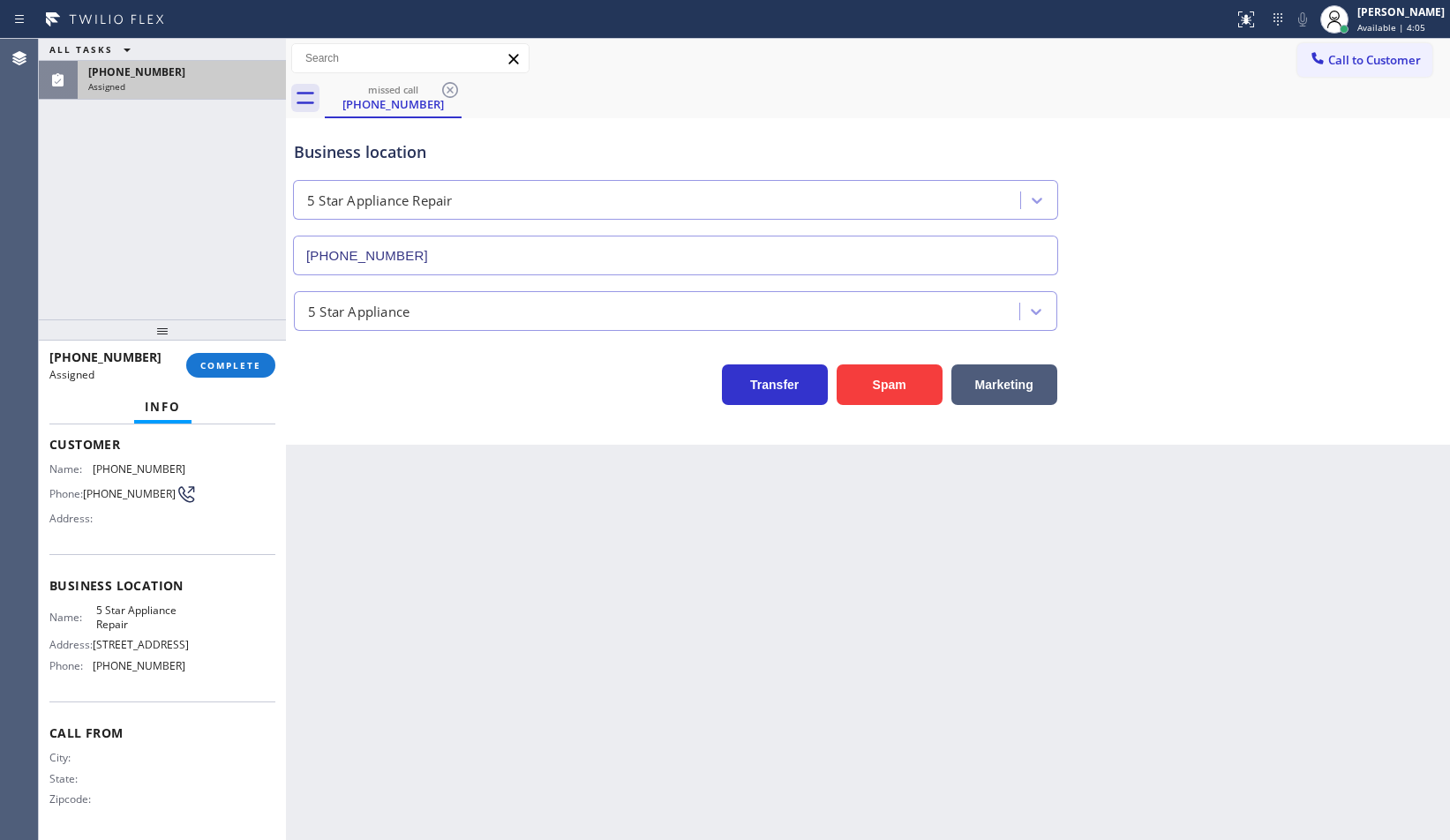
click at [183, 670] on div "Name: 5 Star Appliance Repair Address: [STREET_ADDRESS] Phone: [PHONE_NUMBER]" at bounding box center [163, 641] width 226 height 76
click at [1356, 329] on div "5 Star Appliance" at bounding box center [867, 307] width 1155 height 47
click at [258, 377] on div "[PHONE_NUMBER] Assigned COMPLETE" at bounding box center [163, 365] width 226 height 46
click at [265, 357] on button "COMPLETE" at bounding box center [230, 365] width 89 height 25
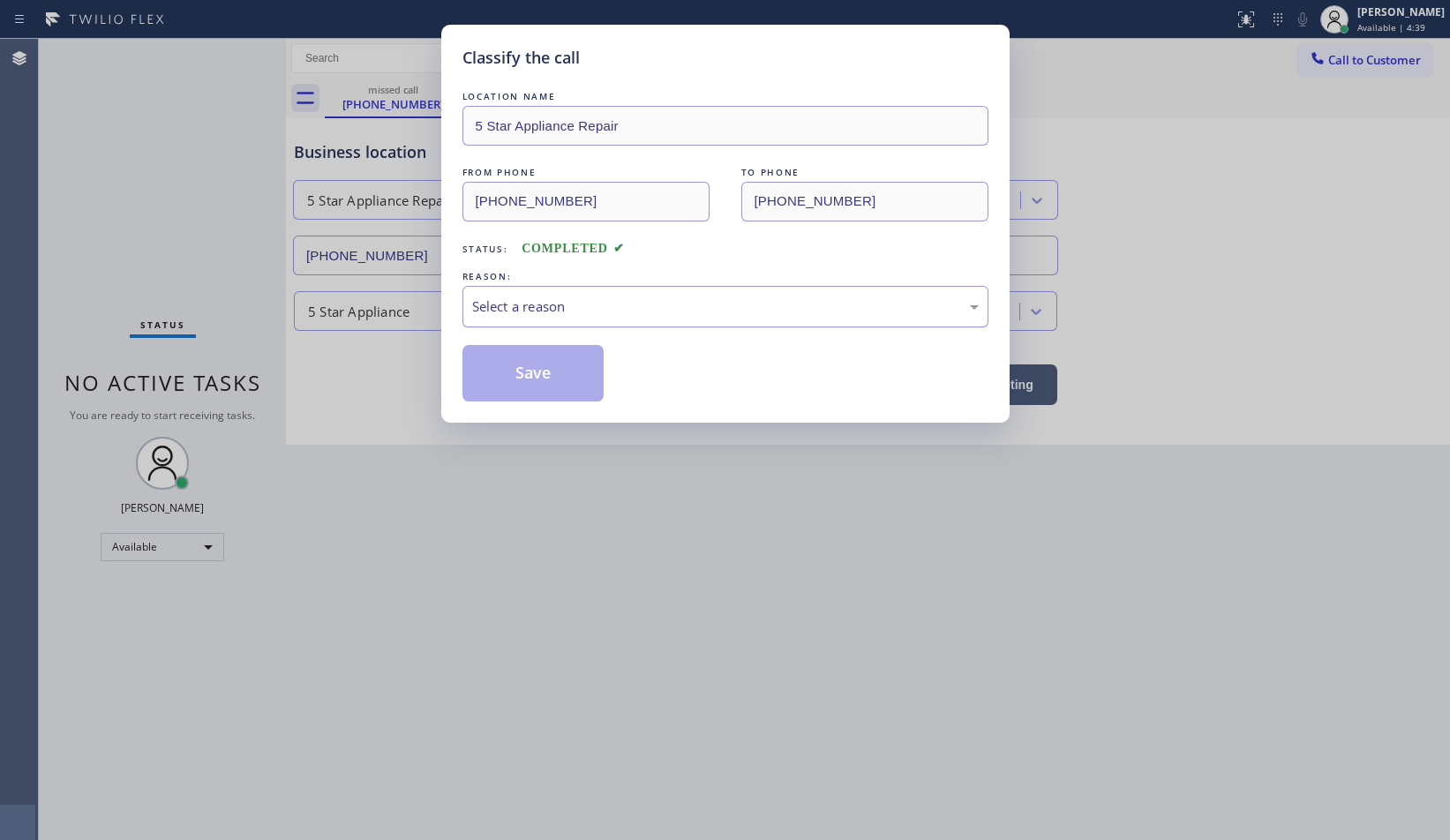
click at [631, 292] on div "Select a reason" at bounding box center [725, 306] width 526 height 41
click at [587, 391] on button "Save" at bounding box center [534, 373] width 142 height 57
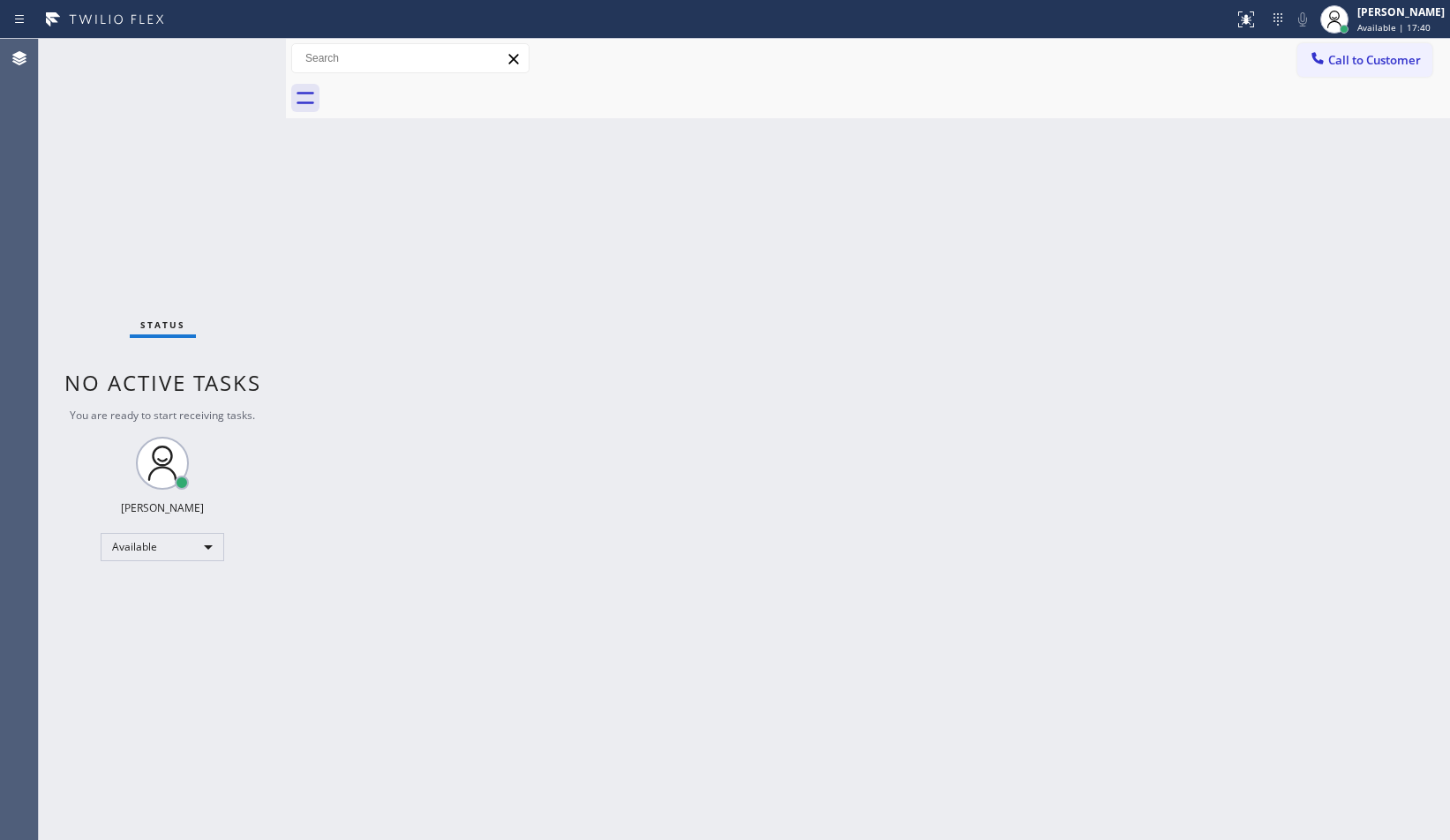
click at [120, 172] on div "Status No active tasks You are ready to start receiving tasks. [PERSON_NAME] Av…" at bounding box center [163, 440] width 247 height 801
click at [137, 189] on div "Status No active tasks You are ready to start receiving tasks. [PERSON_NAME] Av…" at bounding box center [163, 440] width 247 height 801
click at [98, 186] on div "Status No active tasks You are ready to start receiving tasks. [PERSON_NAME] Av…" at bounding box center [163, 440] width 247 height 801
click at [126, 172] on div "Status No active tasks You are ready to start receiving tasks. [PERSON_NAME] Av…" at bounding box center [163, 440] width 247 height 801
click at [132, 189] on div "Status No active tasks You are ready to start receiving tasks. [PERSON_NAME] Av…" at bounding box center [163, 440] width 247 height 801
